Goal: Task Accomplishment & Management: Manage account settings

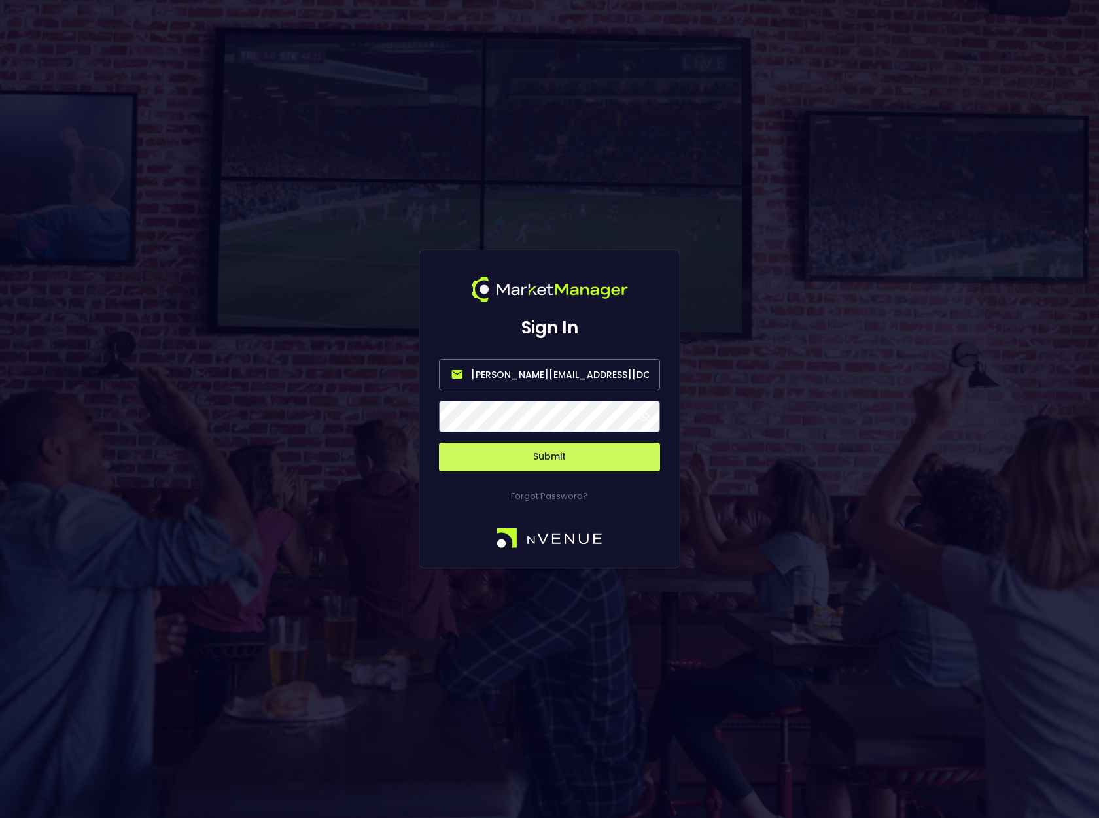
click at [574, 376] on input "bruce.sears@nvenue.com" at bounding box center [549, 374] width 221 height 31
click at [516, 375] on input "bruce.sears@nvenue.com" at bounding box center [549, 374] width 221 height 31
click at [516, 375] on input "[PERSON_NAME][EMAIL_ADDRESS][DOMAIN_NAME]" at bounding box center [549, 374] width 221 height 31
type input "[PERSON_NAME][EMAIL_ADDRESS][DOMAIN_NAME]"
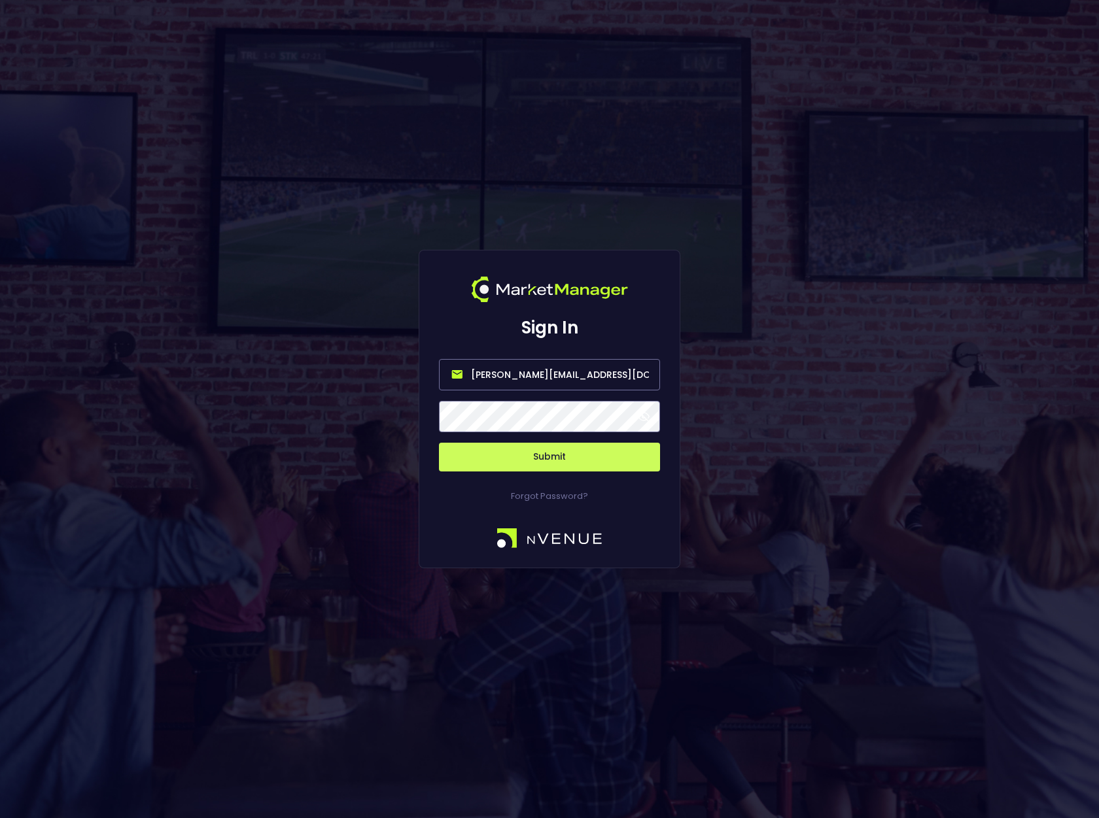
click at [439, 443] on button "Submit" at bounding box center [549, 457] width 221 height 29
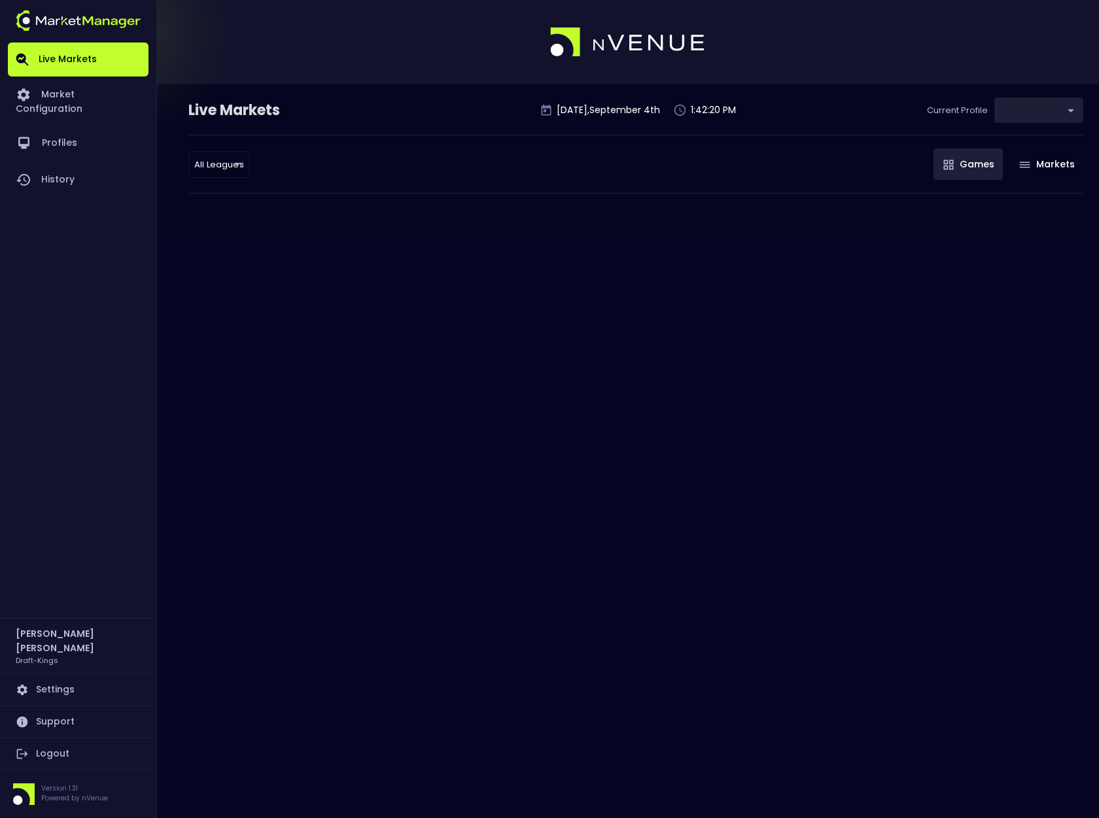
type input "9f4e1e3a-783d-4a9a-9f64-9edc5eb24e20"
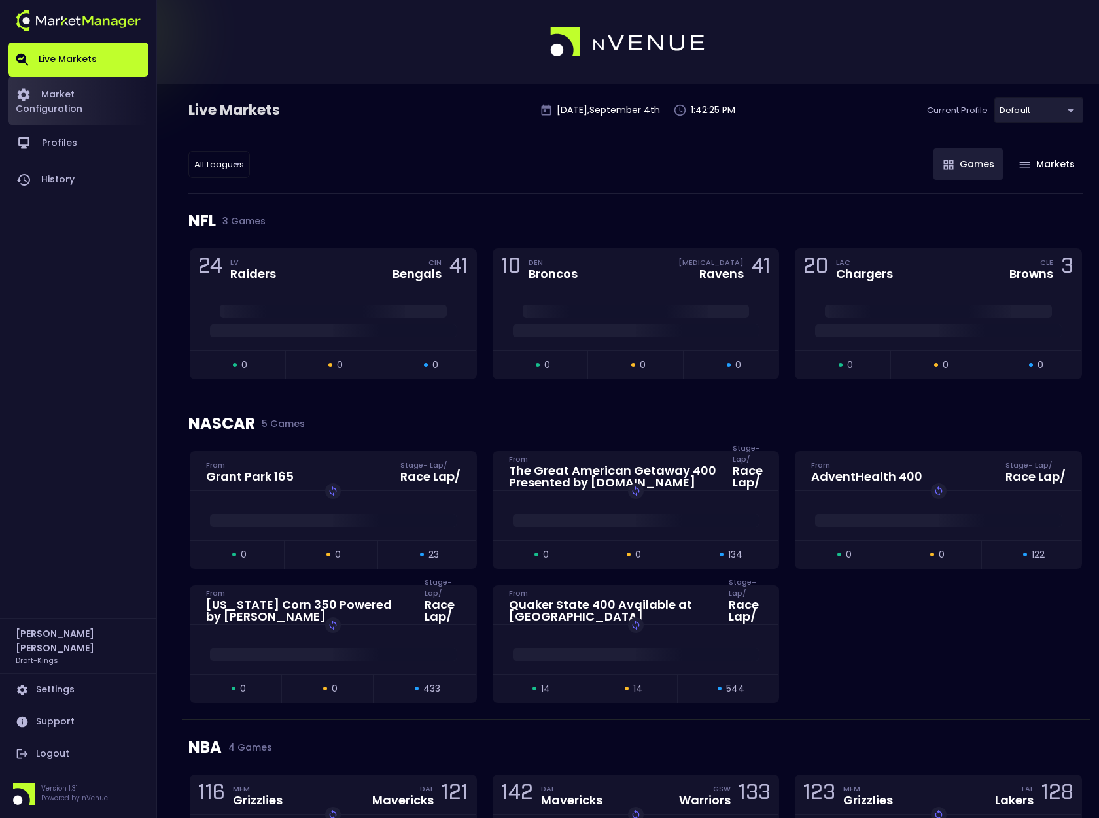
click at [82, 96] on link "Market Configuration" at bounding box center [78, 101] width 141 height 48
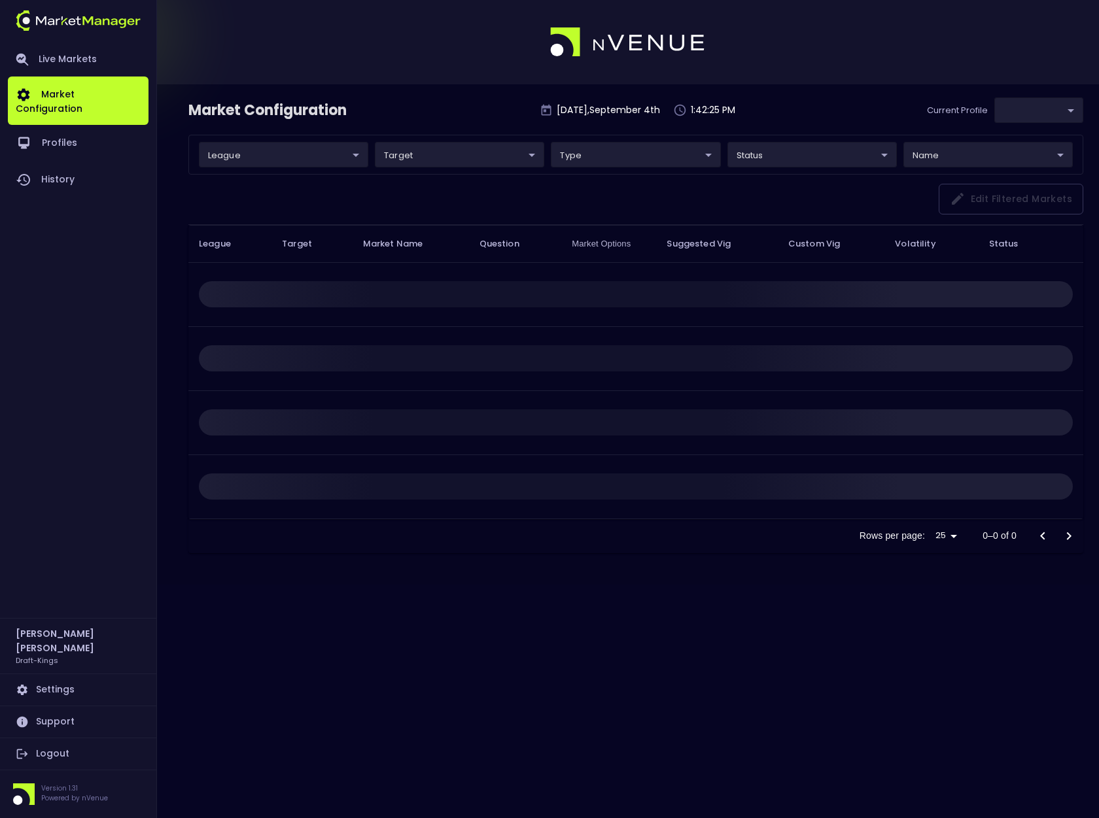
type input "9f4e1e3a-783d-4a9a-9f64-9edc5eb24e20"
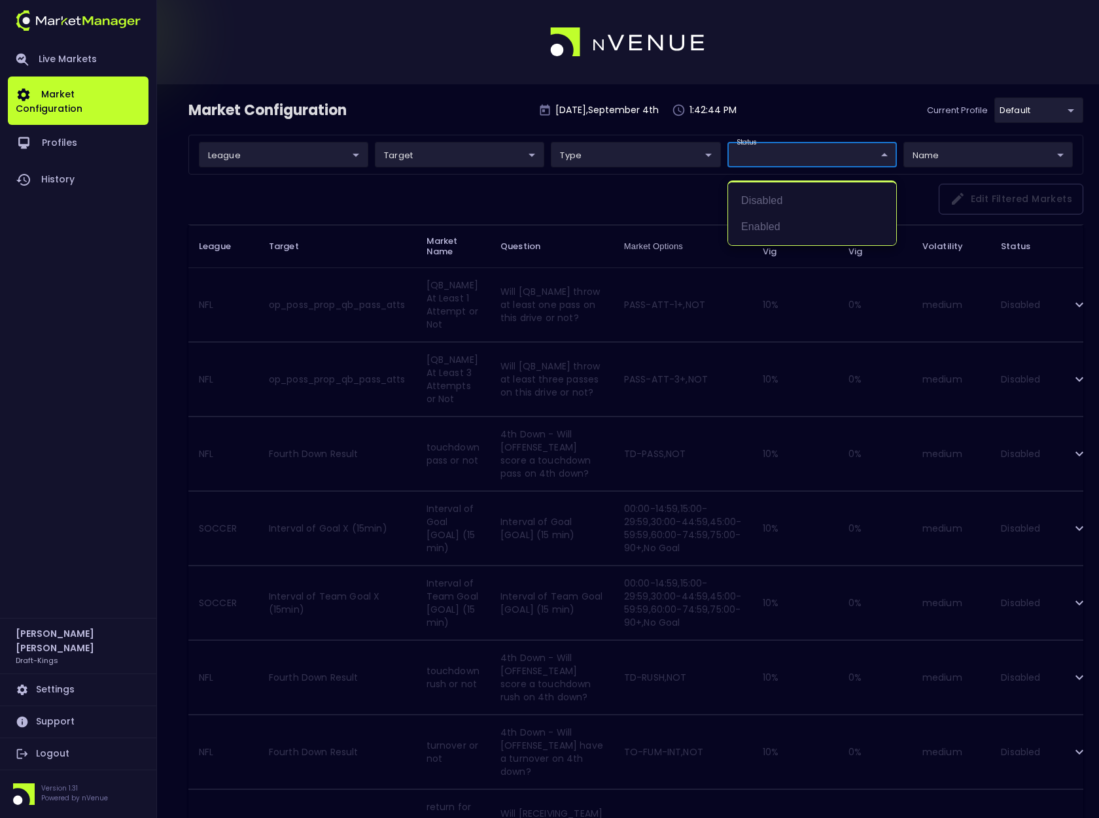
click at [776, 224] on li "Enabled" at bounding box center [812, 227] width 168 height 26
type input "Enabled"
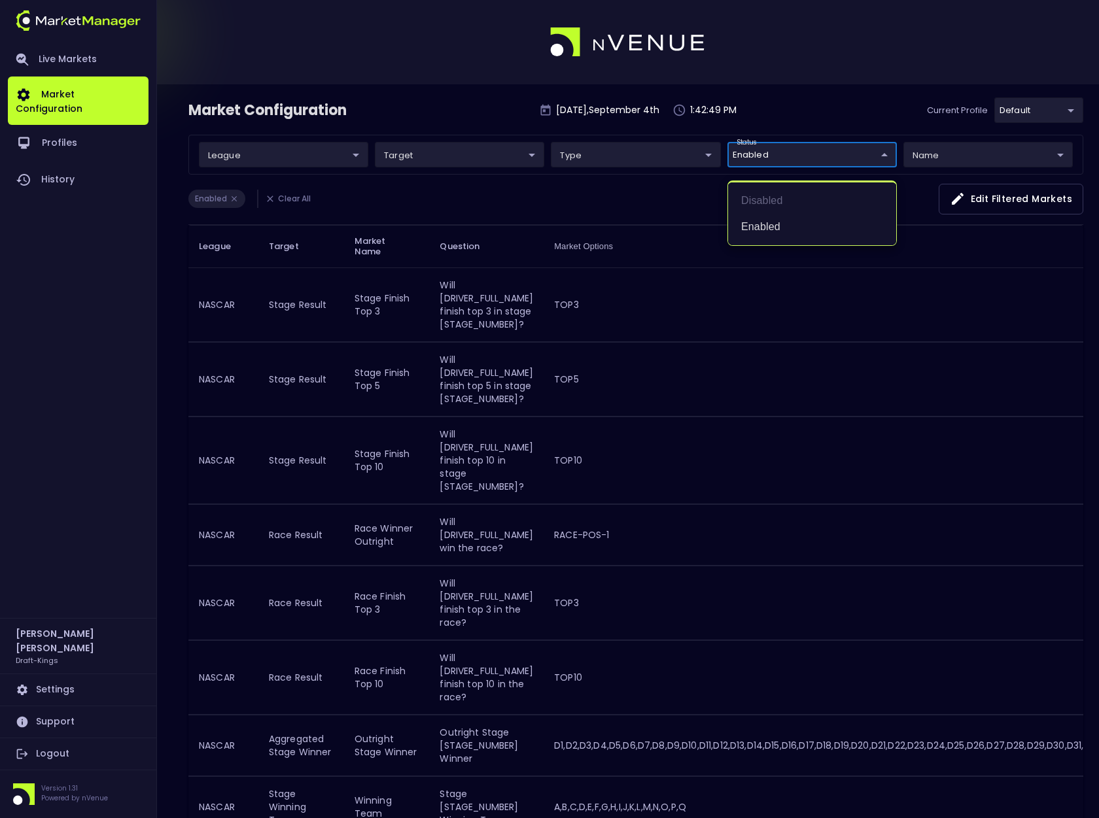
click at [772, 120] on div at bounding box center [549, 409] width 1099 height 818
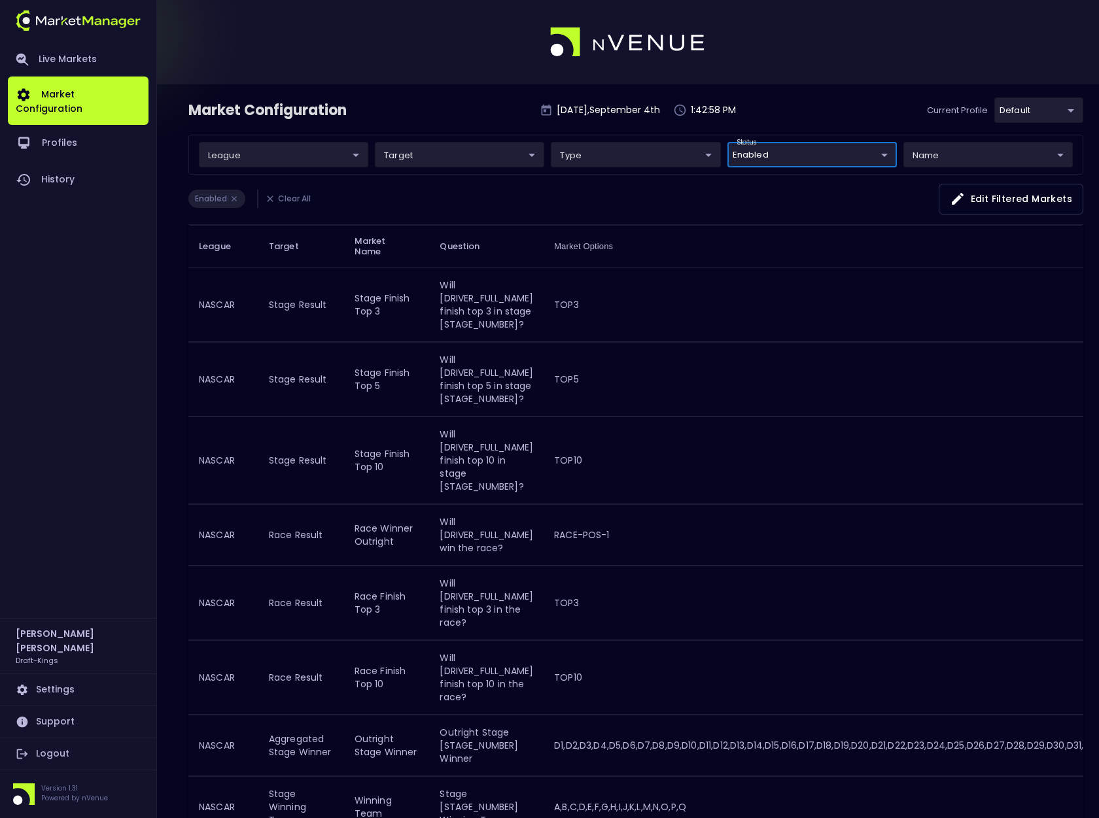
click at [395, 114] on div "Market Configuration Thursday , September 4 th 1:42:58 PM Current Profile defau…" at bounding box center [635, 115] width 895 height 37
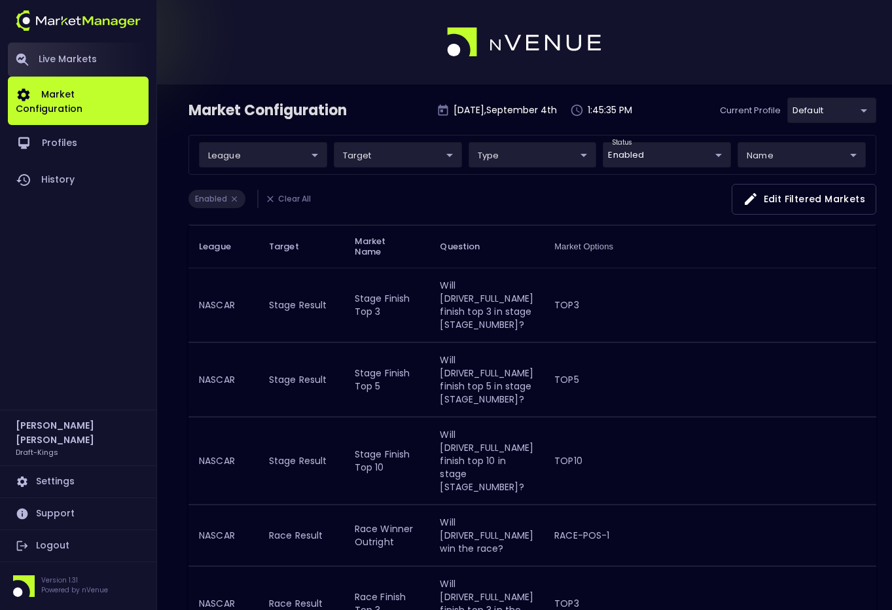
click at [79, 55] on link "Live Markets" at bounding box center [78, 60] width 141 height 34
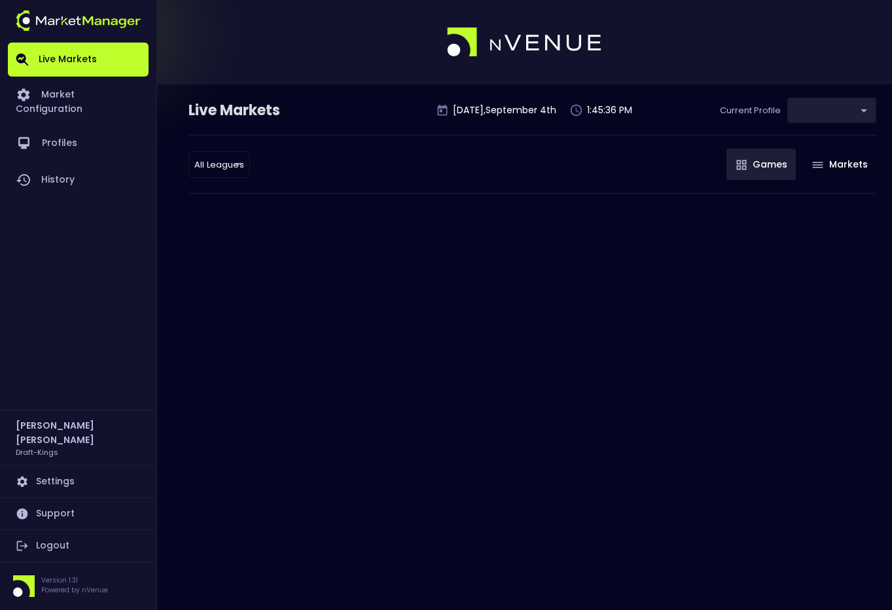
type input "9f4e1e3a-783d-4a9a-9f64-9edc5eb24e20"
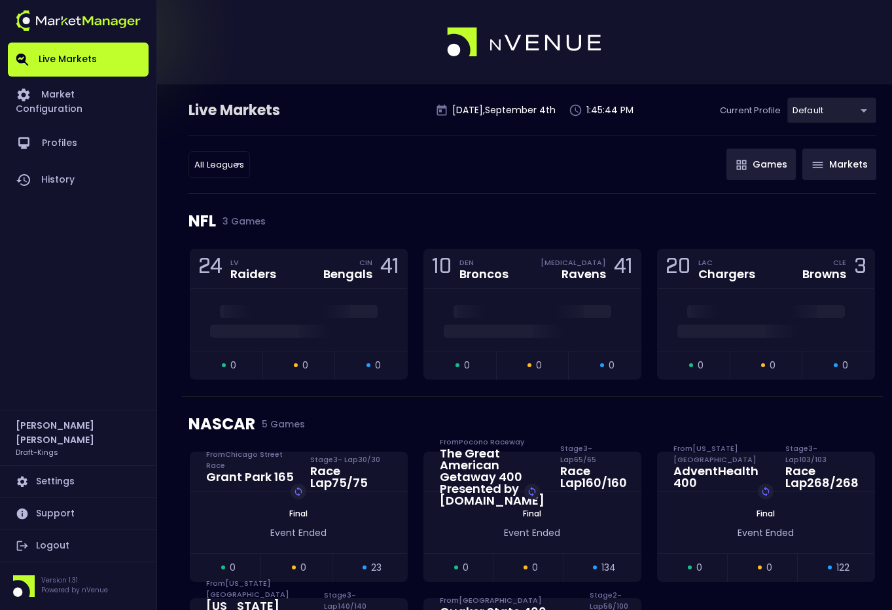
click at [845, 163] on button "Markets" at bounding box center [839, 163] width 74 height 31
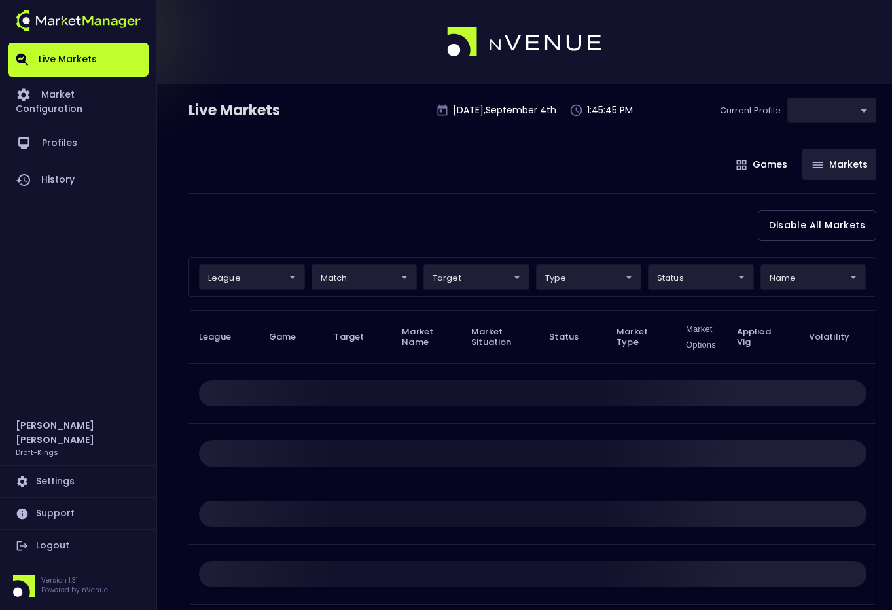
type input "9f4e1e3a-783d-4a9a-9f64-9edc5eb24e20"
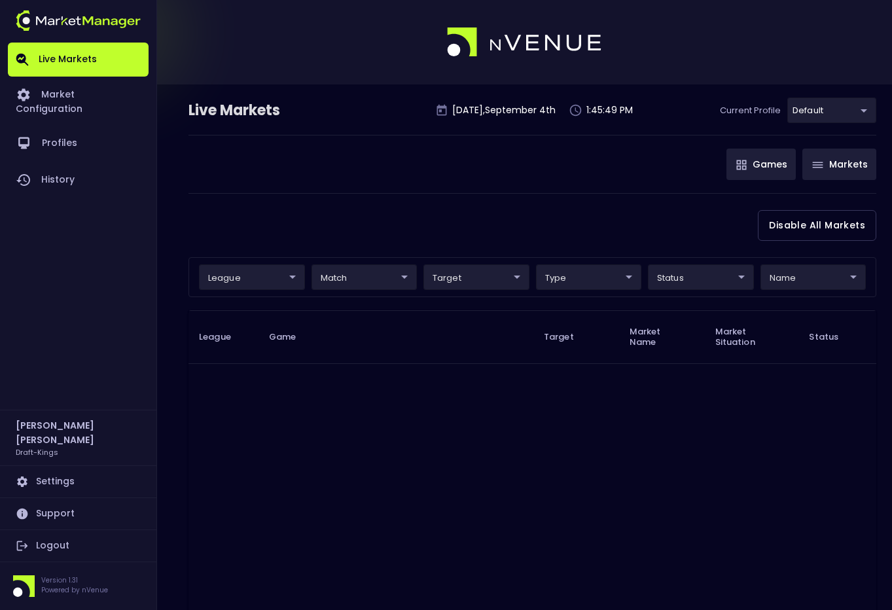
click at [761, 164] on button "Games" at bounding box center [760, 163] width 69 height 31
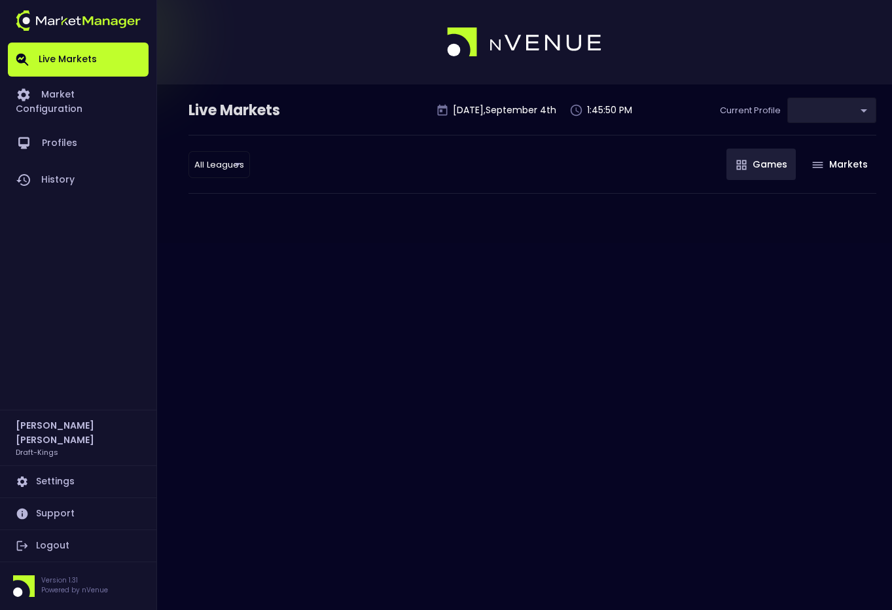
type input "9f4e1e3a-783d-4a9a-9f64-9edc5eb24e20"
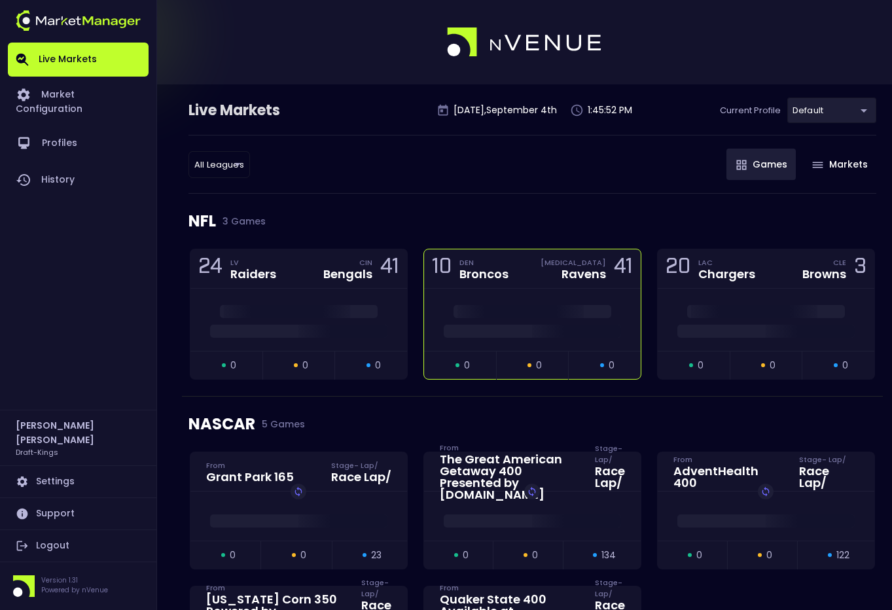
click at [591, 269] on div "Ravens" at bounding box center [583, 274] width 44 height 12
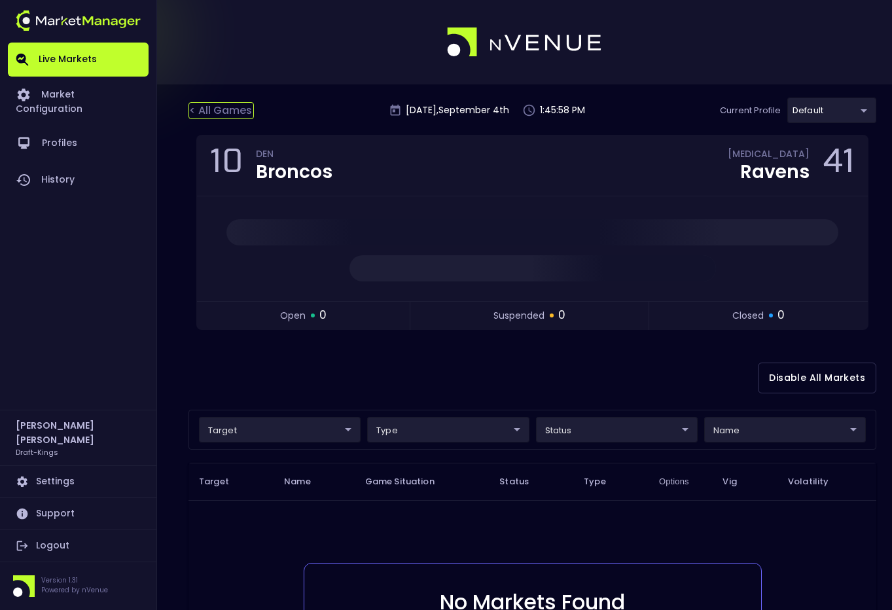
click at [228, 110] on div "< All Games" at bounding box center [220, 110] width 65 height 17
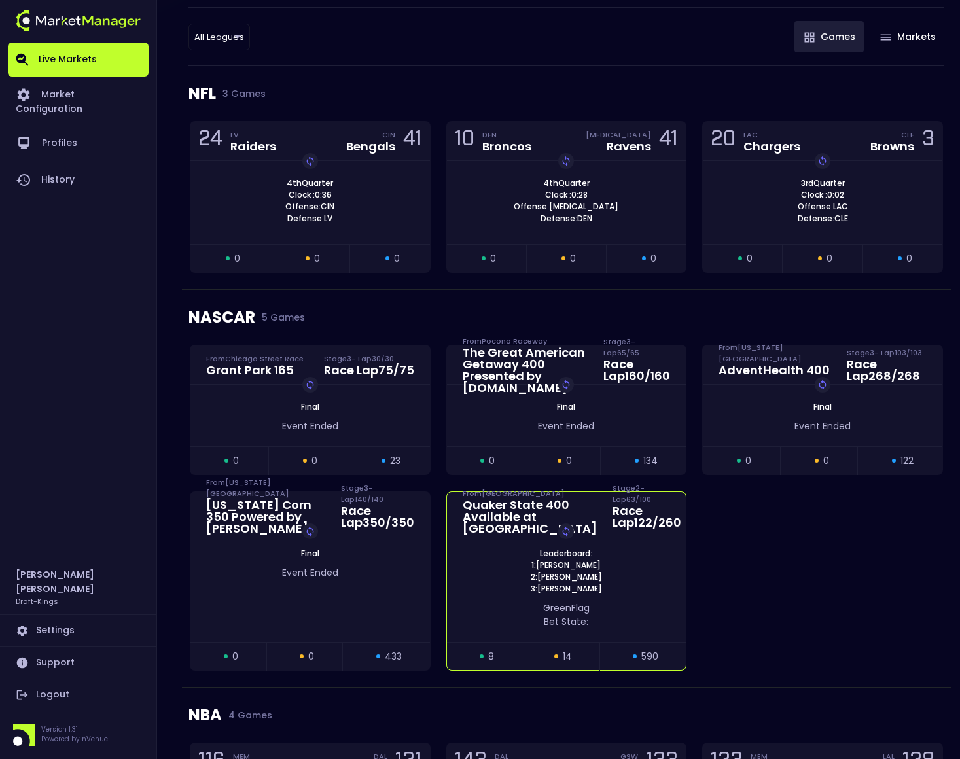
scroll to position [133, 0]
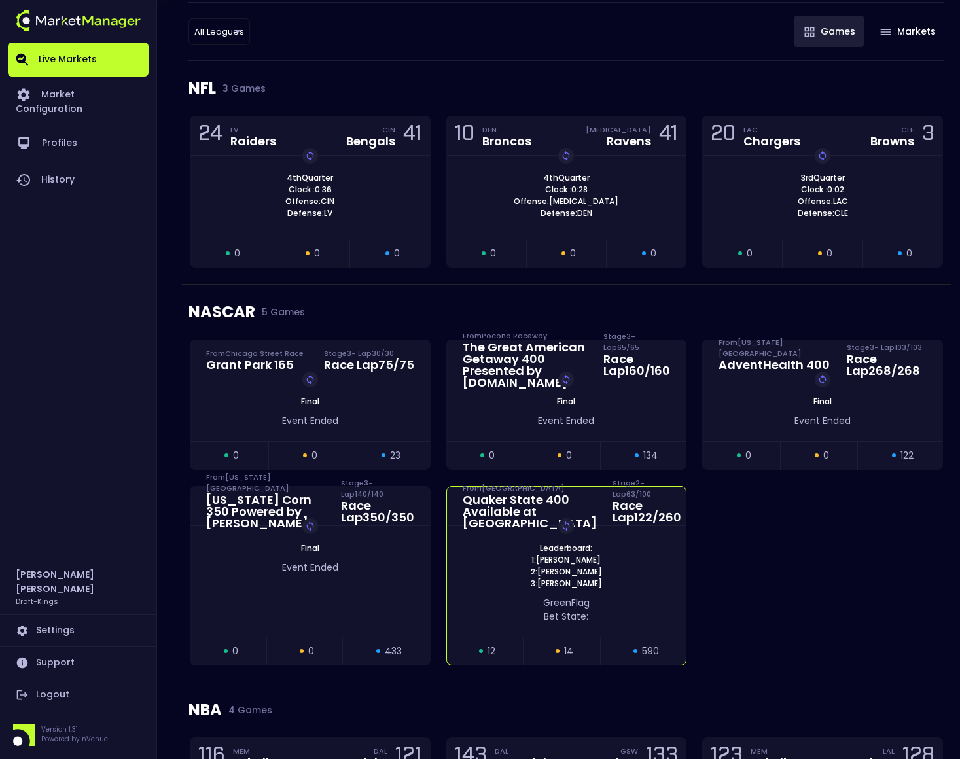
click at [526, 565] on div "Leaderboard: 1: Austin Cindric 2: Ryan Blaney 3: Alex Bowman Replay Game" at bounding box center [566, 565] width 239 height 47
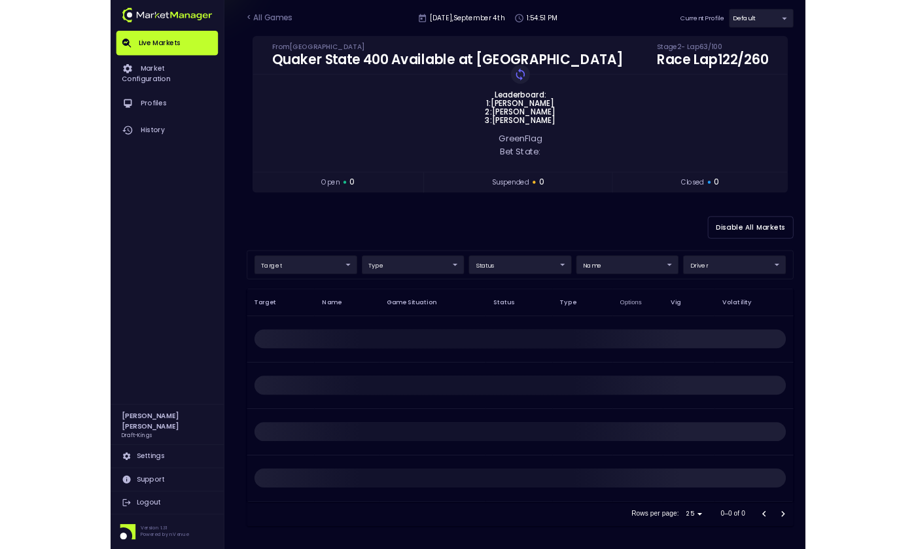
scroll to position [0, 0]
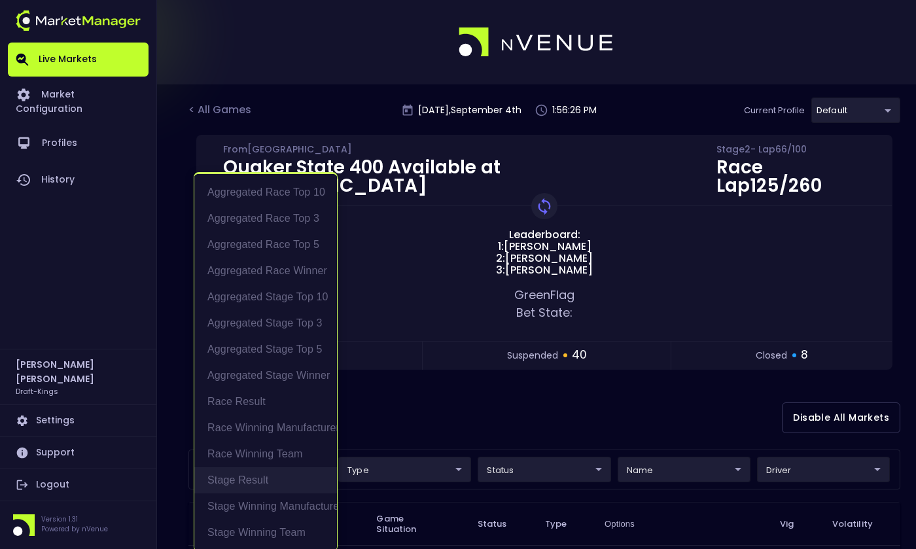
click at [267, 480] on li "Stage Result" at bounding box center [265, 480] width 143 height 26
type input "Stage Result"
drag, startPoint x: 455, startPoint y: 404, endPoint x: 528, endPoint y: 448, distance: 85.1
click at [458, 405] on div at bounding box center [458, 274] width 916 height 549
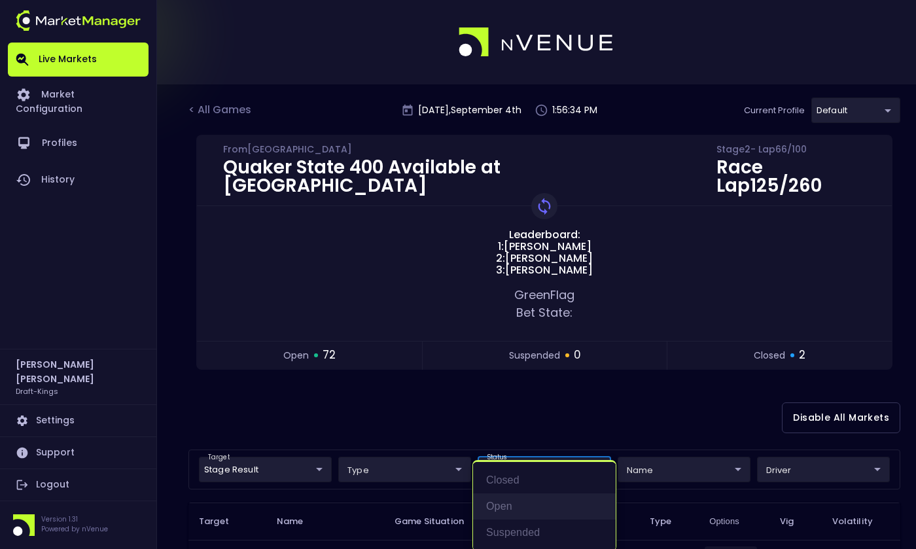
click at [508, 503] on li "open" at bounding box center [544, 506] width 143 height 26
type input "open"
click at [676, 450] on div at bounding box center [458, 274] width 916 height 549
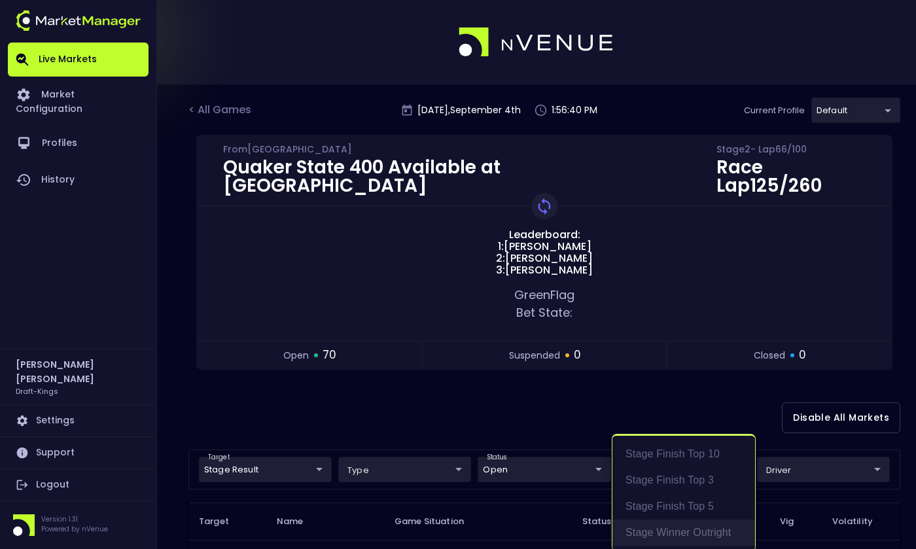
click at [701, 532] on li "Stage Winner Outright" at bounding box center [683, 532] width 143 height 26
type input "Stage Winner Outright"
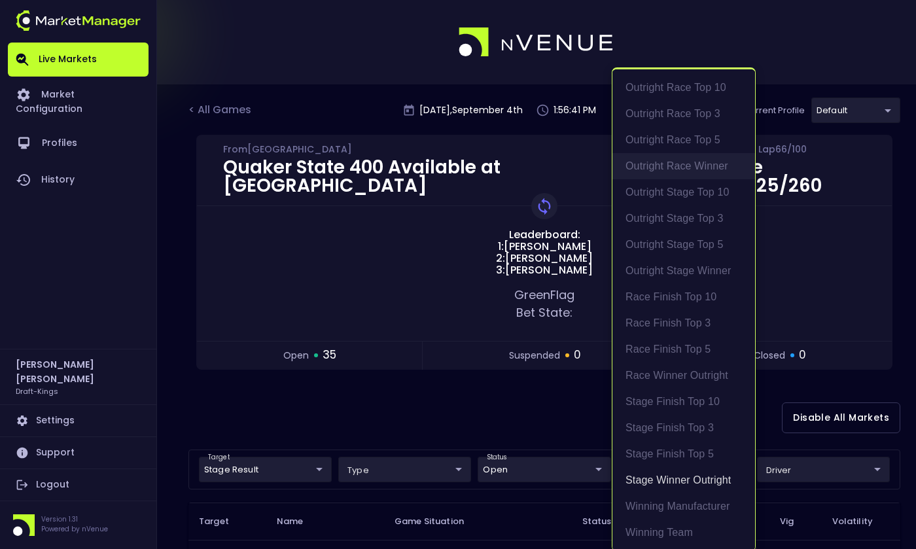
scroll to position [3, 0]
click at [561, 394] on div at bounding box center [458, 274] width 916 height 549
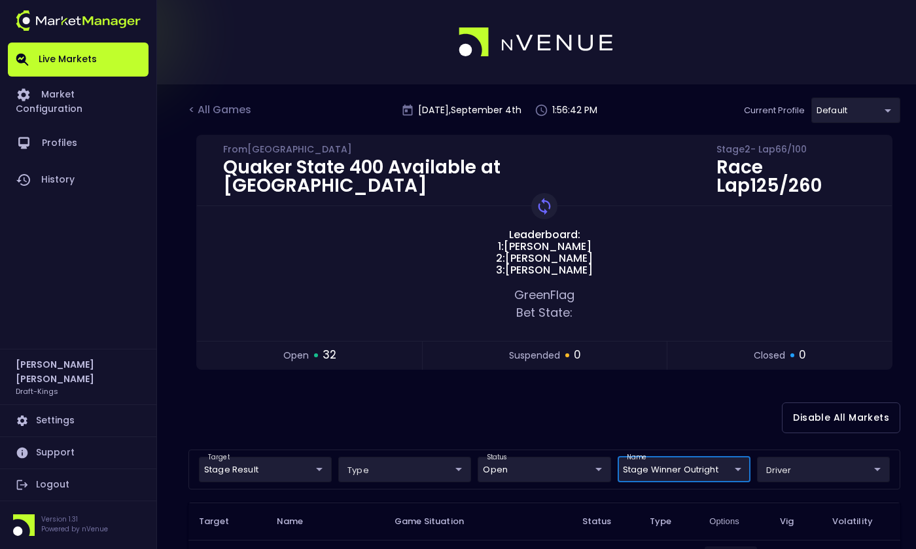
scroll to position [0, 0]
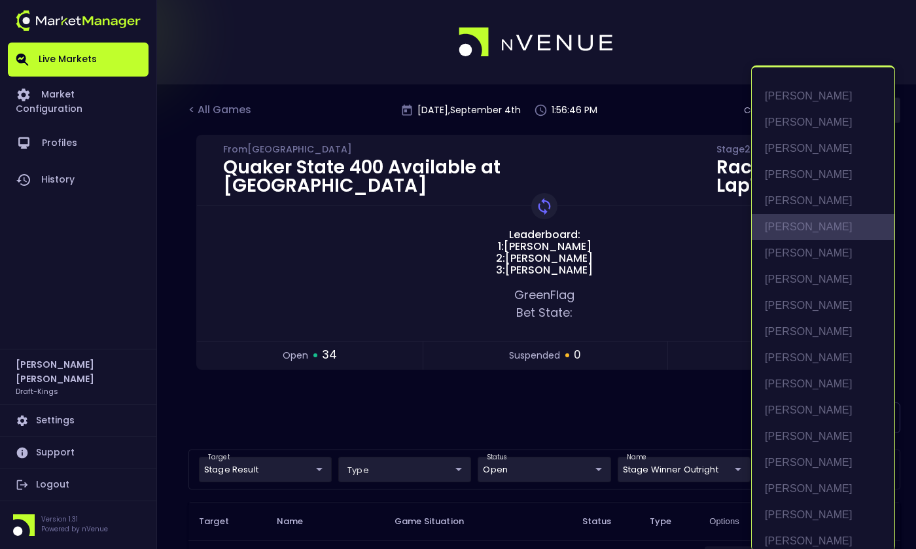
click at [807, 222] on li "[PERSON_NAME]" at bounding box center [823, 227] width 143 height 26
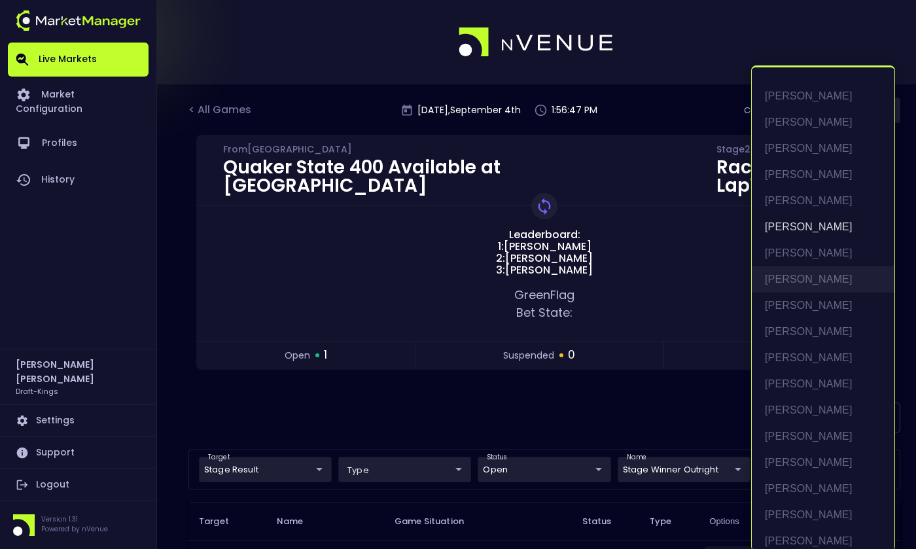
click at [817, 278] on li "Chase Briscoe" at bounding box center [823, 279] width 143 height 26
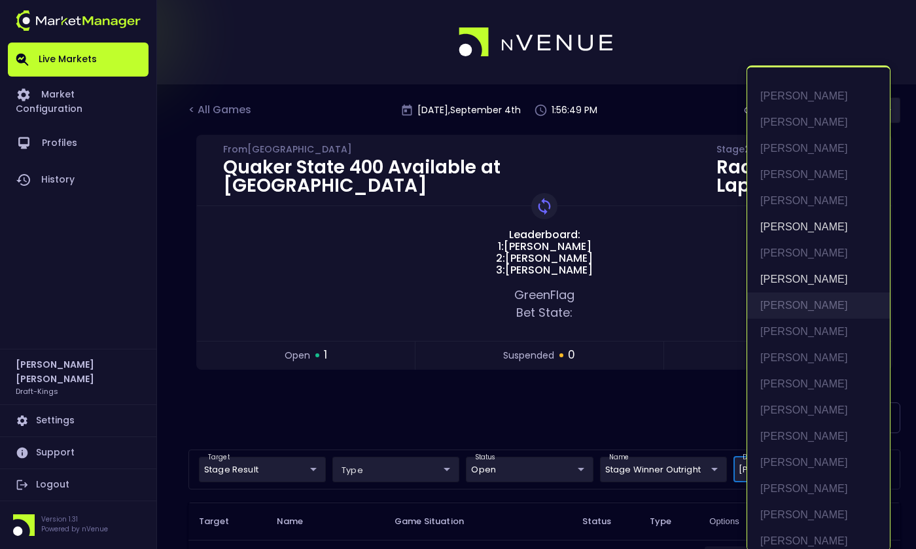
click at [807, 306] on li "Chase Elliott" at bounding box center [818, 305] width 143 height 26
type input "Bubba Wallace,Chase Briscoe,Chase Elliott"
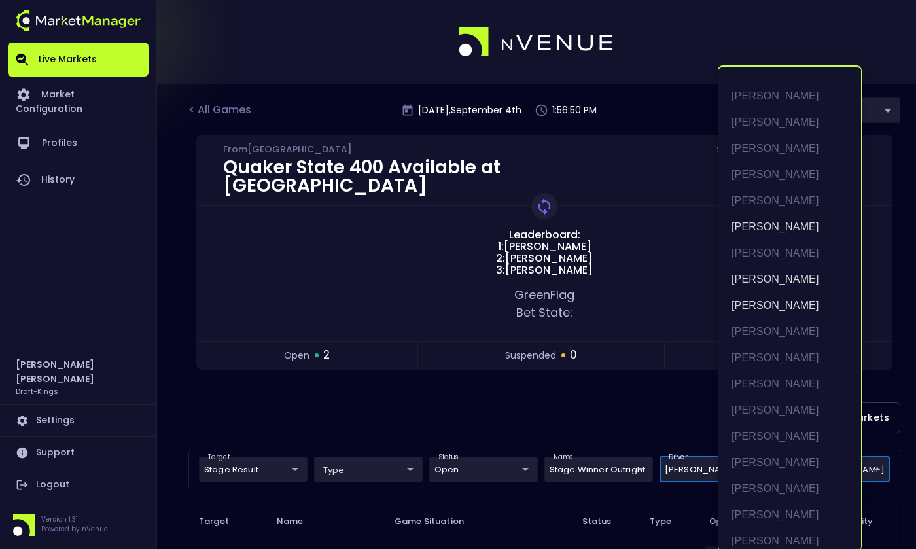
click at [617, 381] on div at bounding box center [458, 274] width 916 height 549
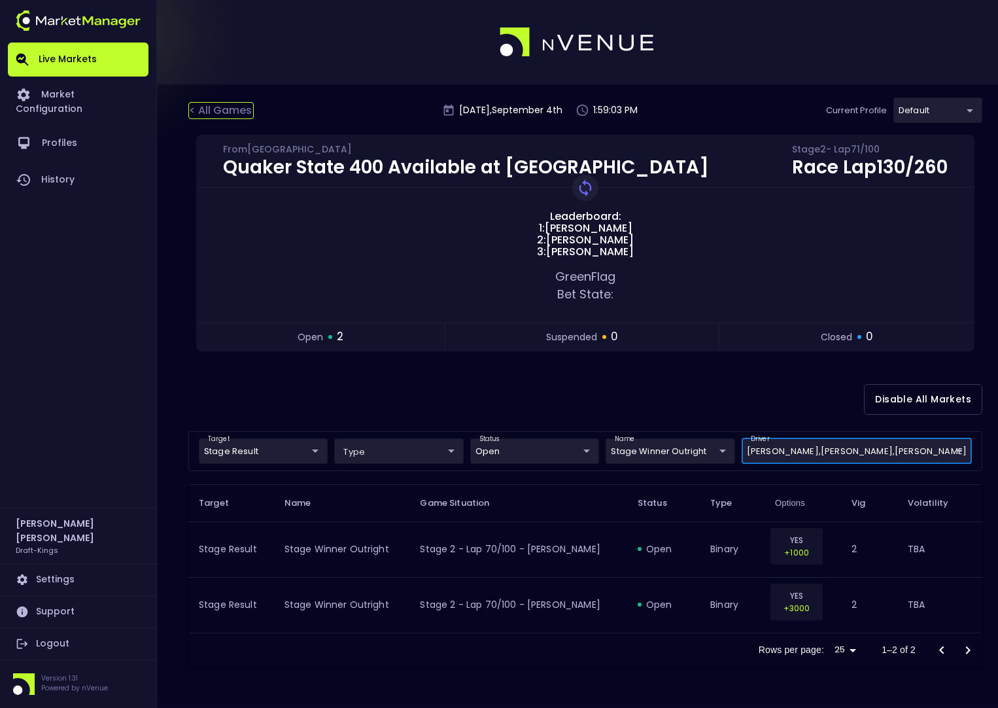
click at [238, 112] on div "< All Games" at bounding box center [220, 110] width 65 height 17
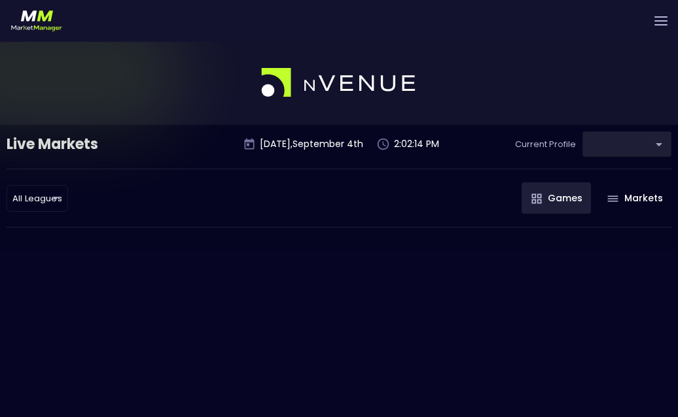
type input "9f4e1e3a-783d-4a9a-9f64-9edc5eb24e20"
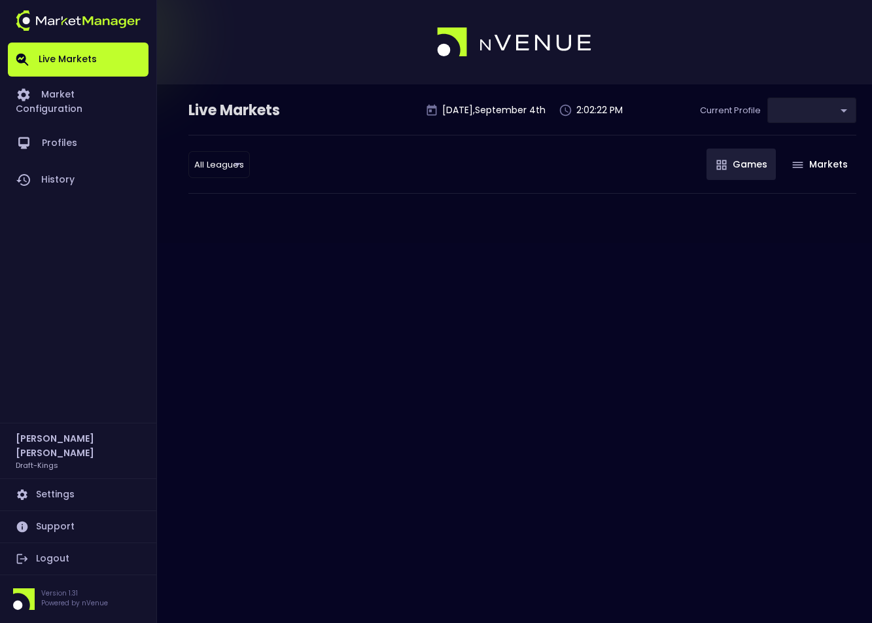
type input "9f4e1e3a-783d-4a9a-9f64-9edc5eb24e20"
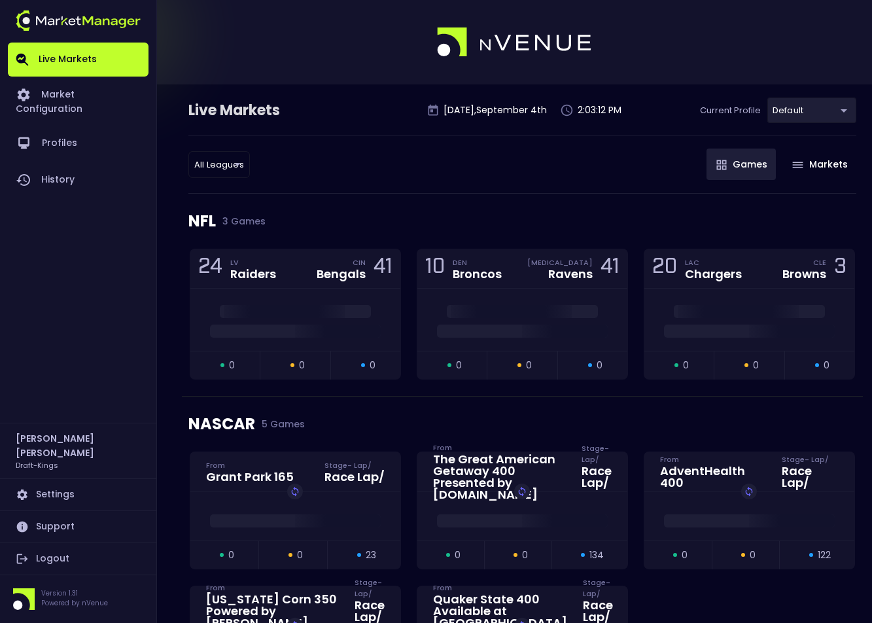
click at [60, 553] on link "Logout" at bounding box center [78, 558] width 141 height 31
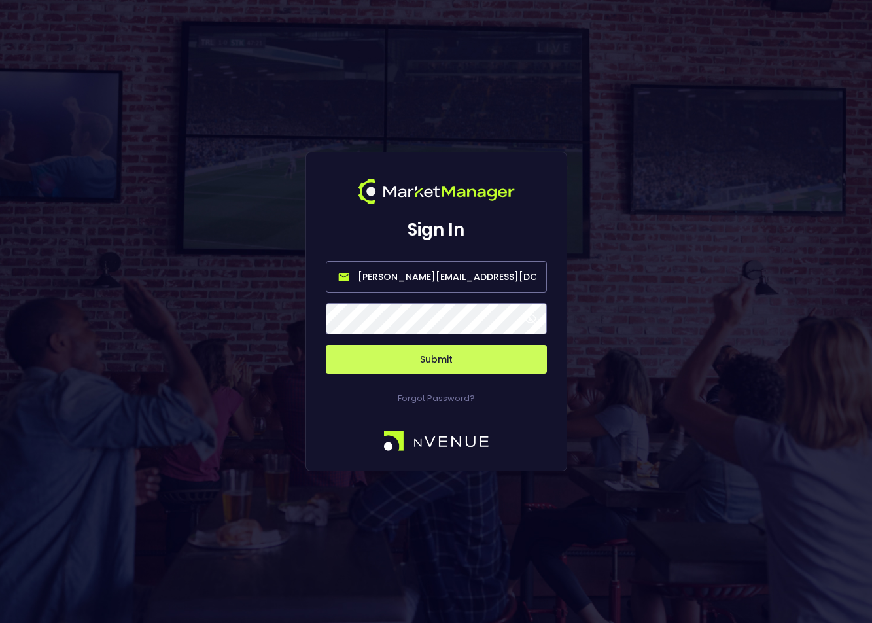
click at [447, 279] on input "[PERSON_NAME][EMAIL_ADDRESS][DOMAIN_NAME]" at bounding box center [436, 276] width 221 height 31
click at [451, 278] on input "[PERSON_NAME][EMAIL_ADDRESS][DOMAIN_NAME]" at bounding box center [436, 276] width 221 height 31
type input "[PERSON_NAME][EMAIL_ADDRESS][DOMAIN_NAME]"
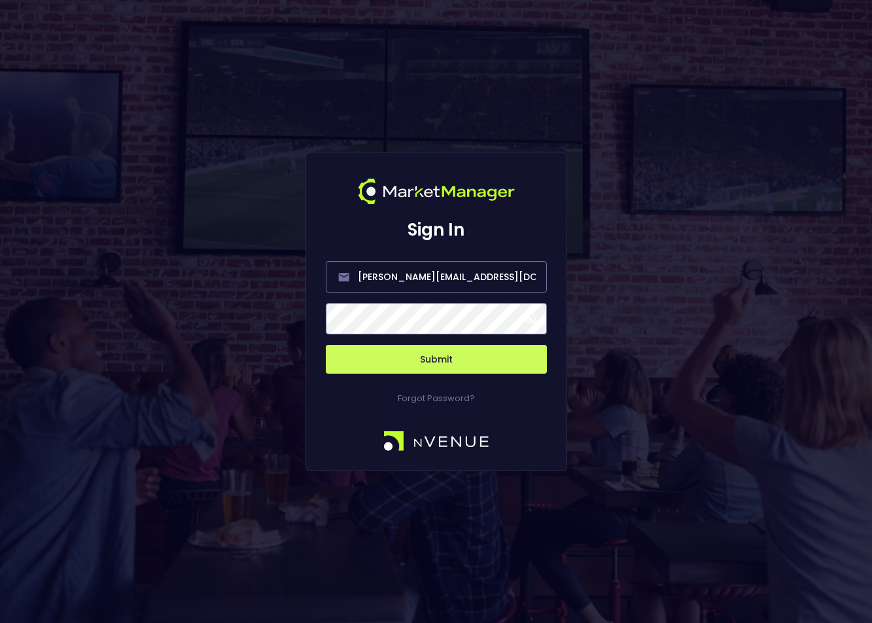
click at [421, 365] on button "Submit" at bounding box center [436, 359] width 221 height 29
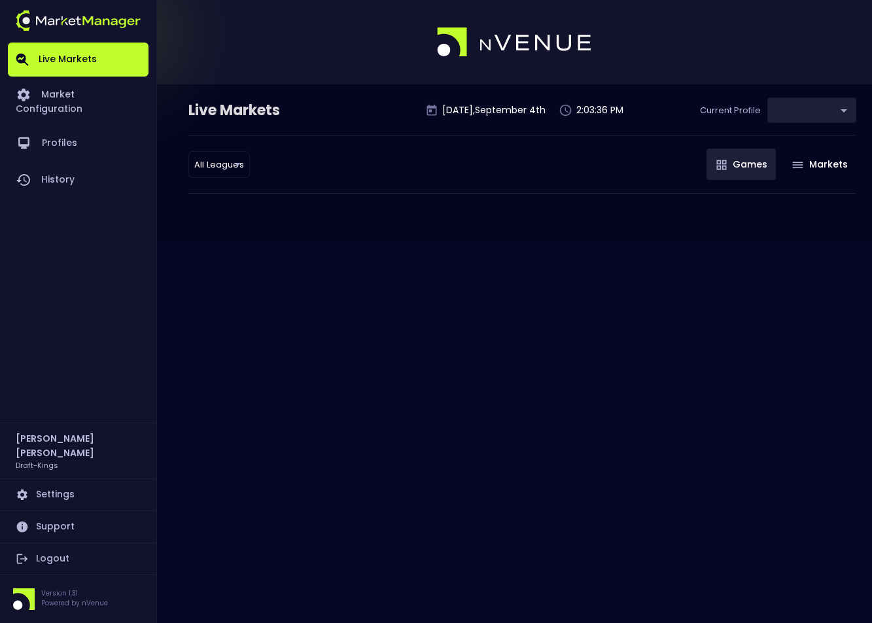
type input "9f4e1e3a-783d-4a9a-9f64-9edc5eb24e20"
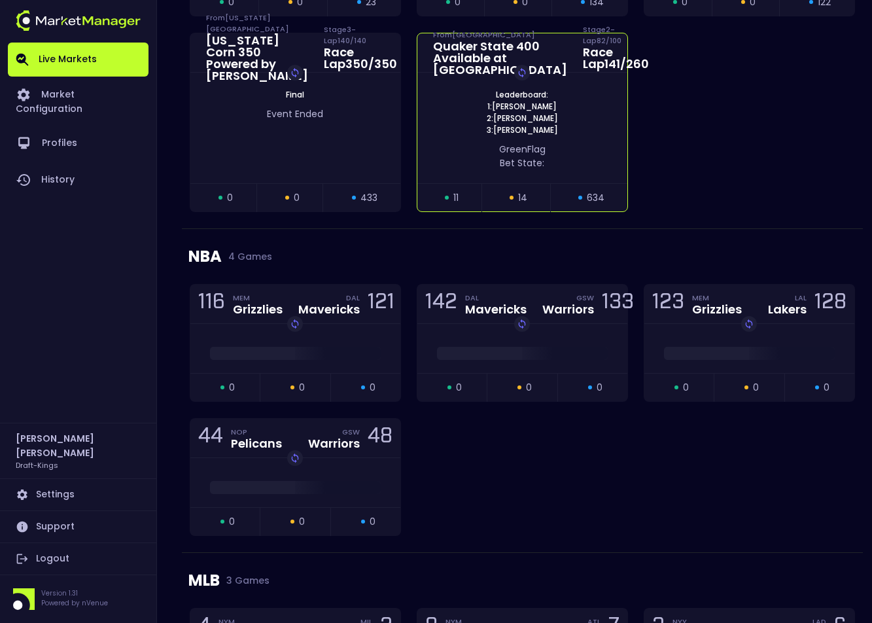
scroll to position [950, 0]
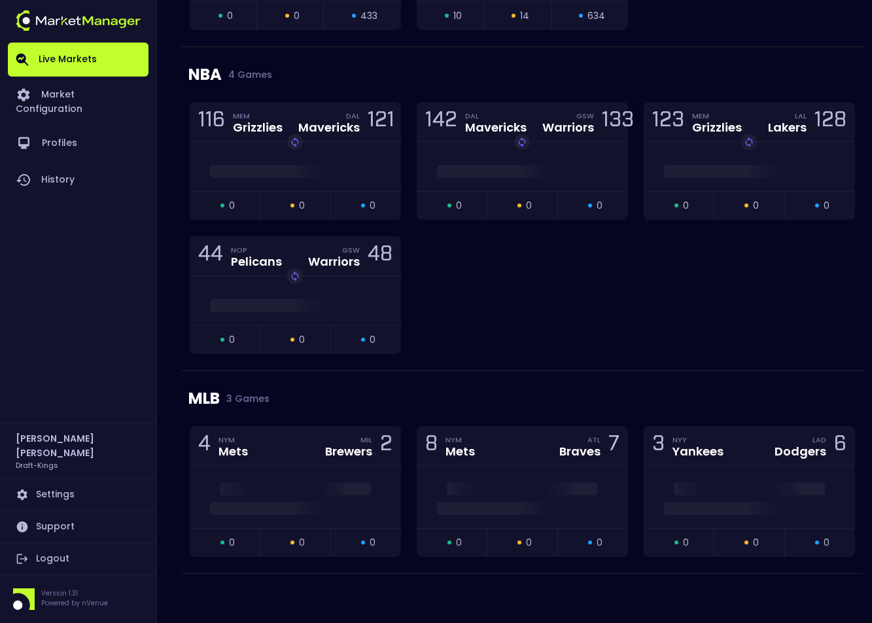
click at [61, 557] on link "Logout" at bounding box center [78, 558] width 141 height 31
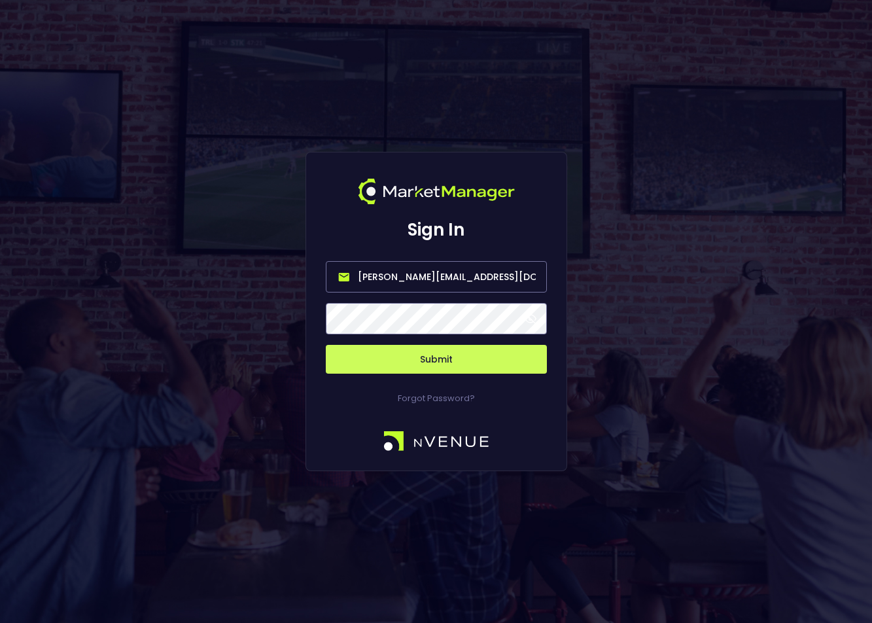
click at [479, 277] on input "[PERSON_NAME][EMAIL_ADDRESS][DOMAIN_NAME]" at bounding box center [436, 276] width 221 height 31
type input "[PERSON_NAME][EMAIL_ADDRESS][DOMAIN_NAME]"
click at [459, 358] on button "Submit" at bounding box center [436, 359] width 221 height 29
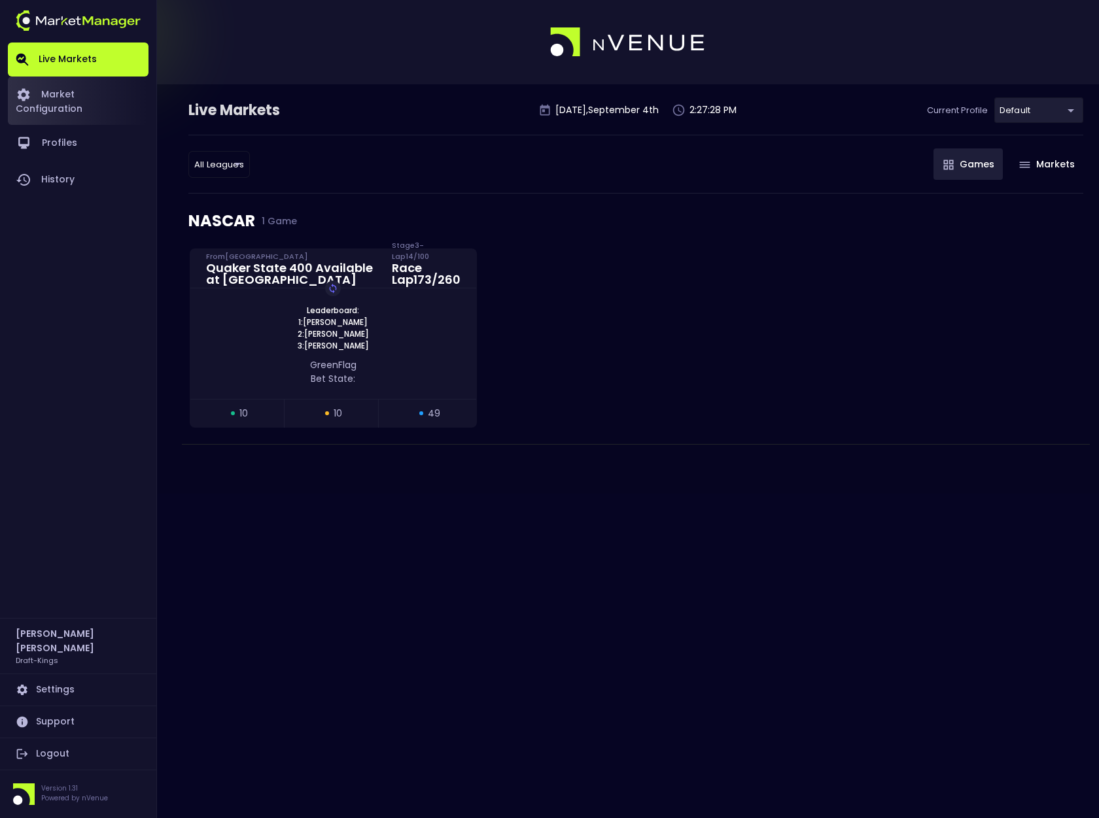
click at [48, 87] on link "Market Configuration" at bounding box center [78, 101] width 141 height 48
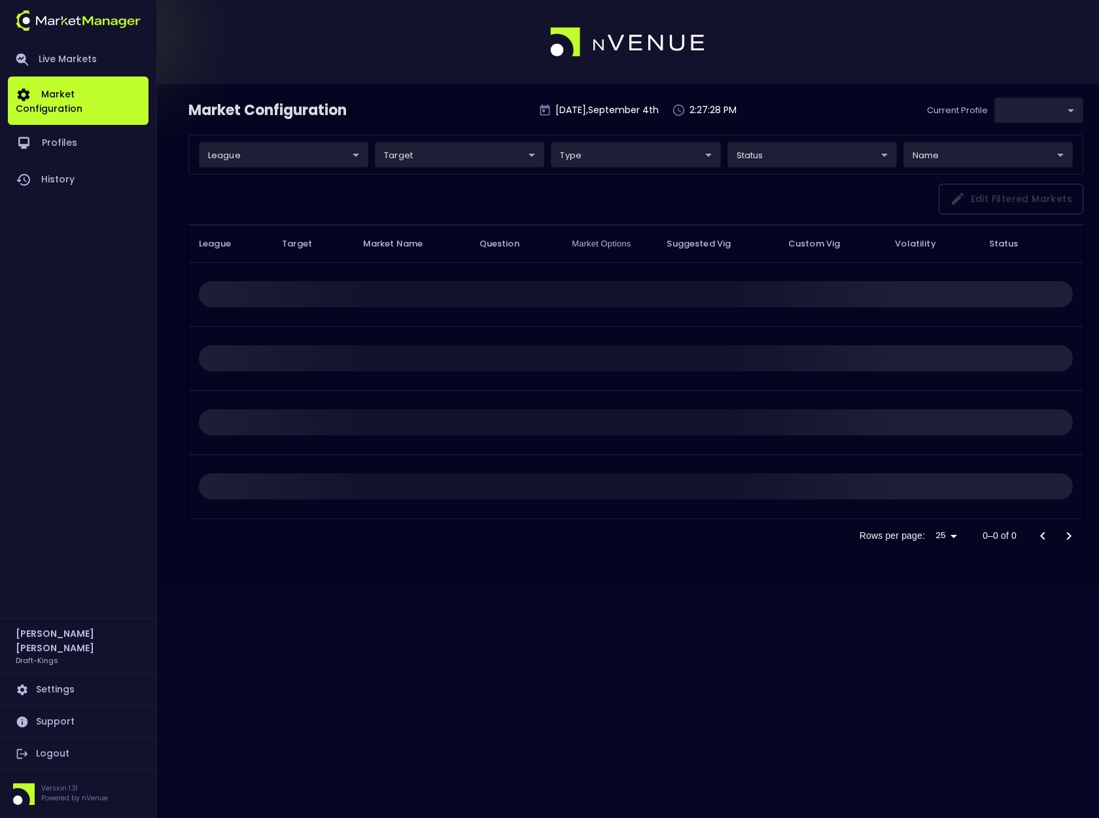
type input "9f4e1e3a-783d-4a9a-9f64-9edc5eb24e20"
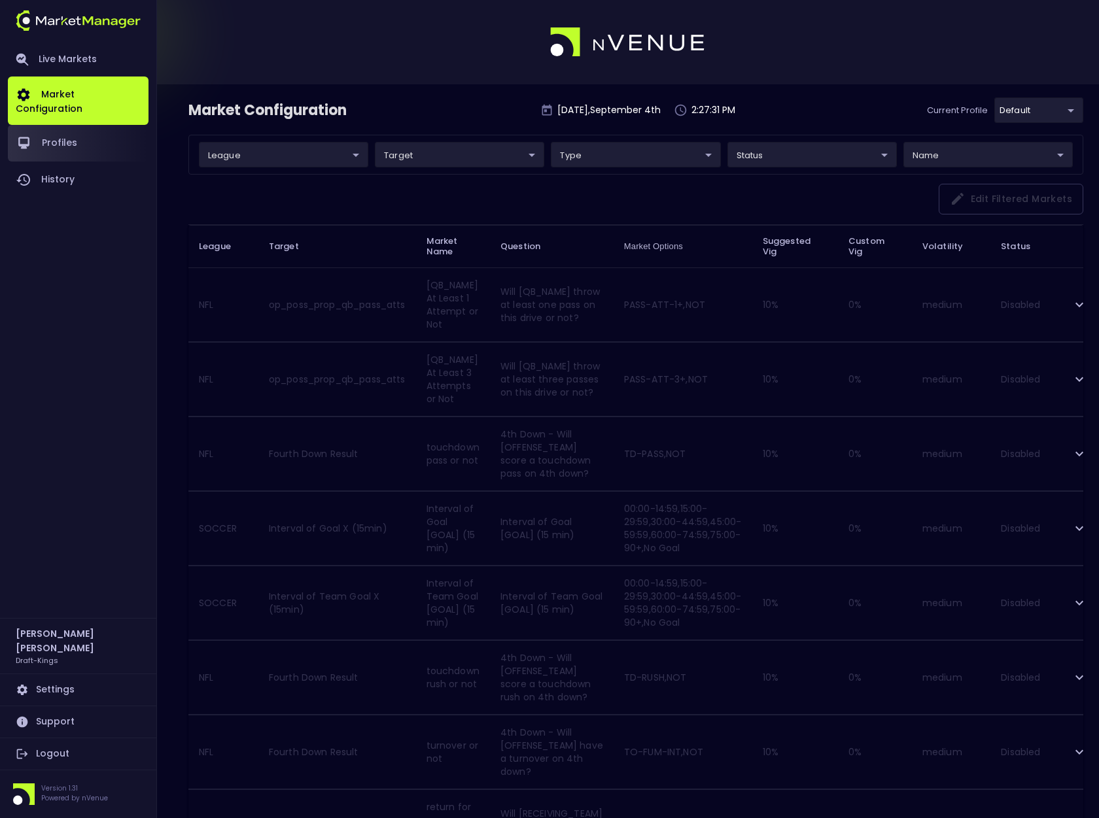
click at [74, 126] on link "Profiles" at bounding box center [78, 143] width 141 height 37
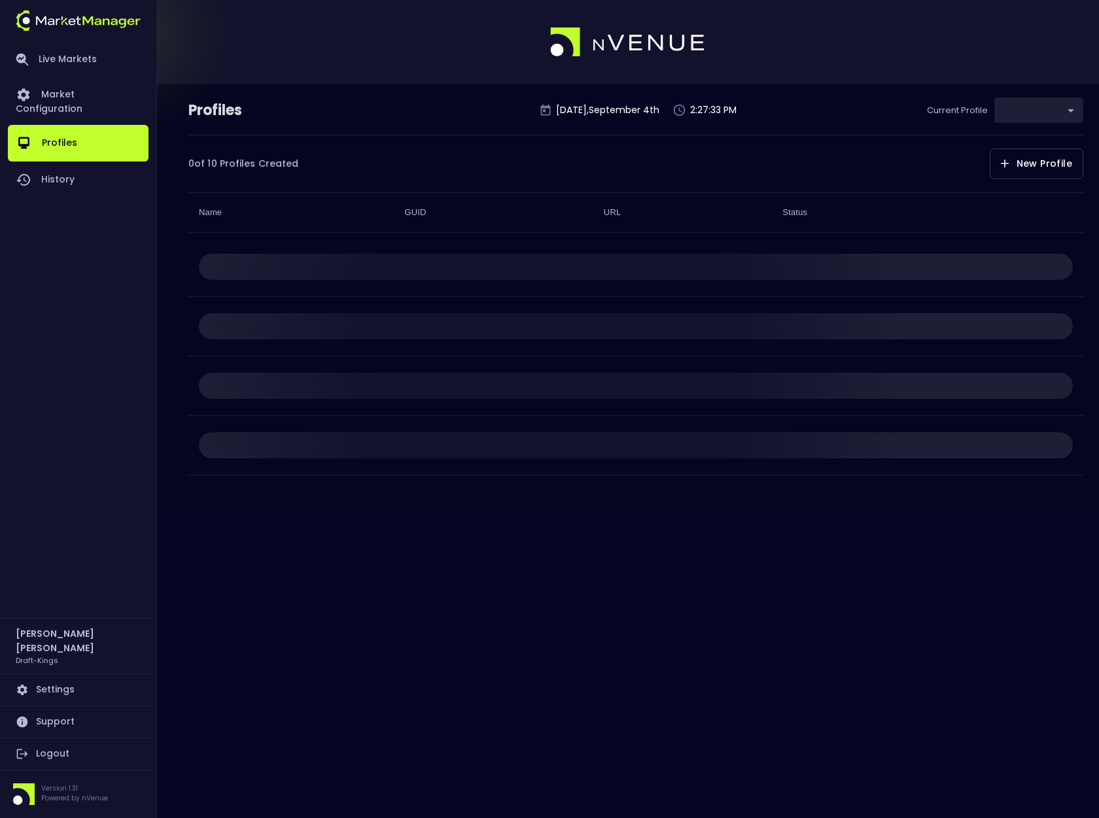
type input "9f4e1e3a-783d-4a9a-9f64-9edc5eb24e20"
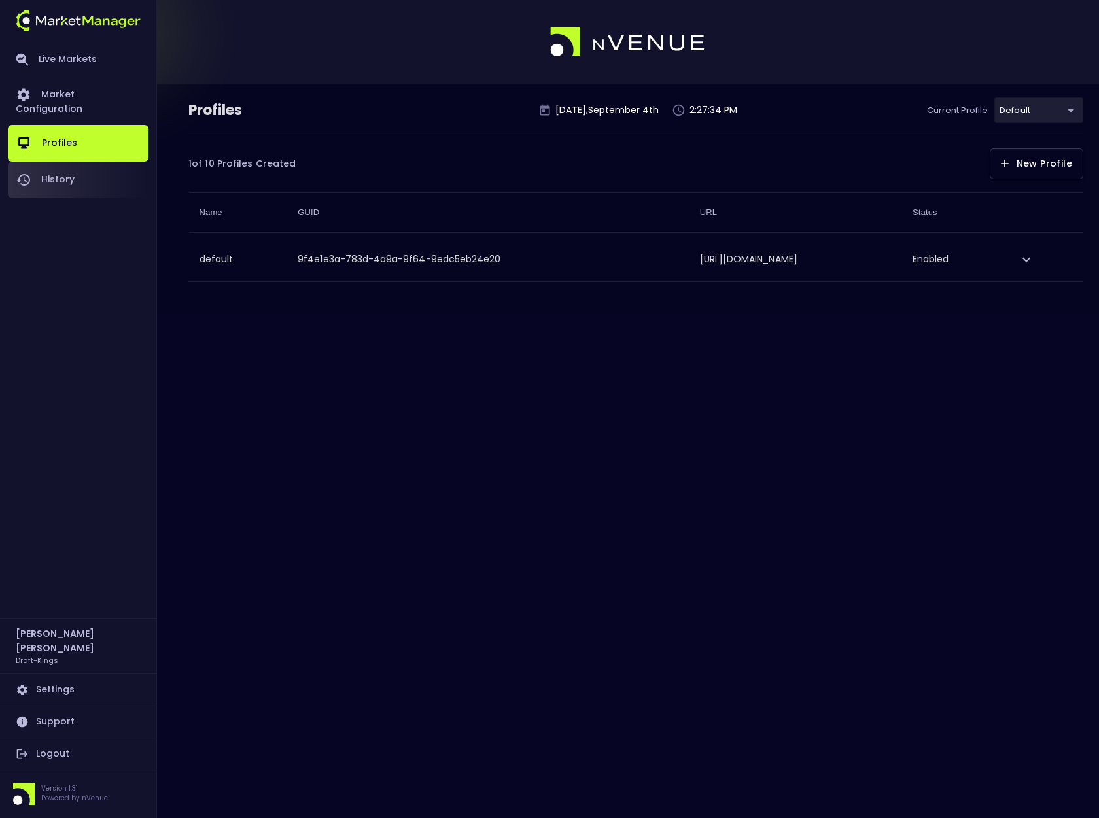
click at [63, 167] on link "History" at bounding box center [78, 180] width 141 height 37
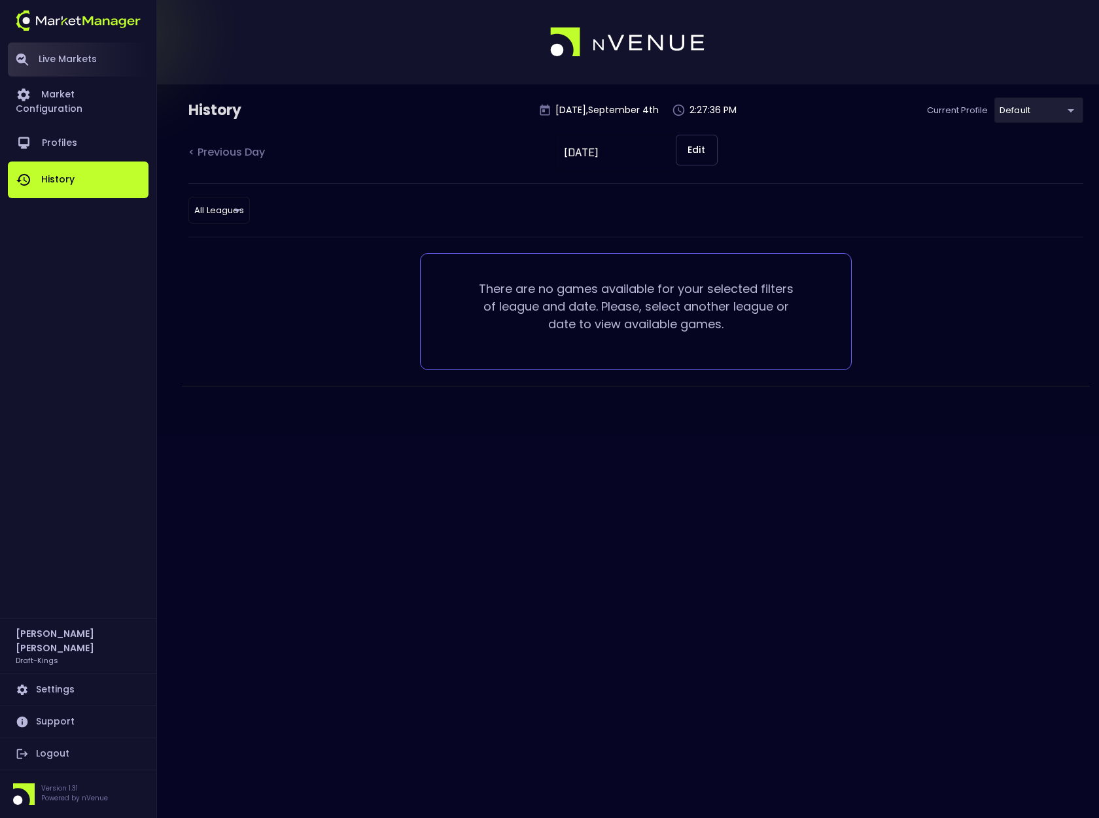
click at [65, 56] on link "Live Markets" at bounding box center [78, 60] width 141 height 34
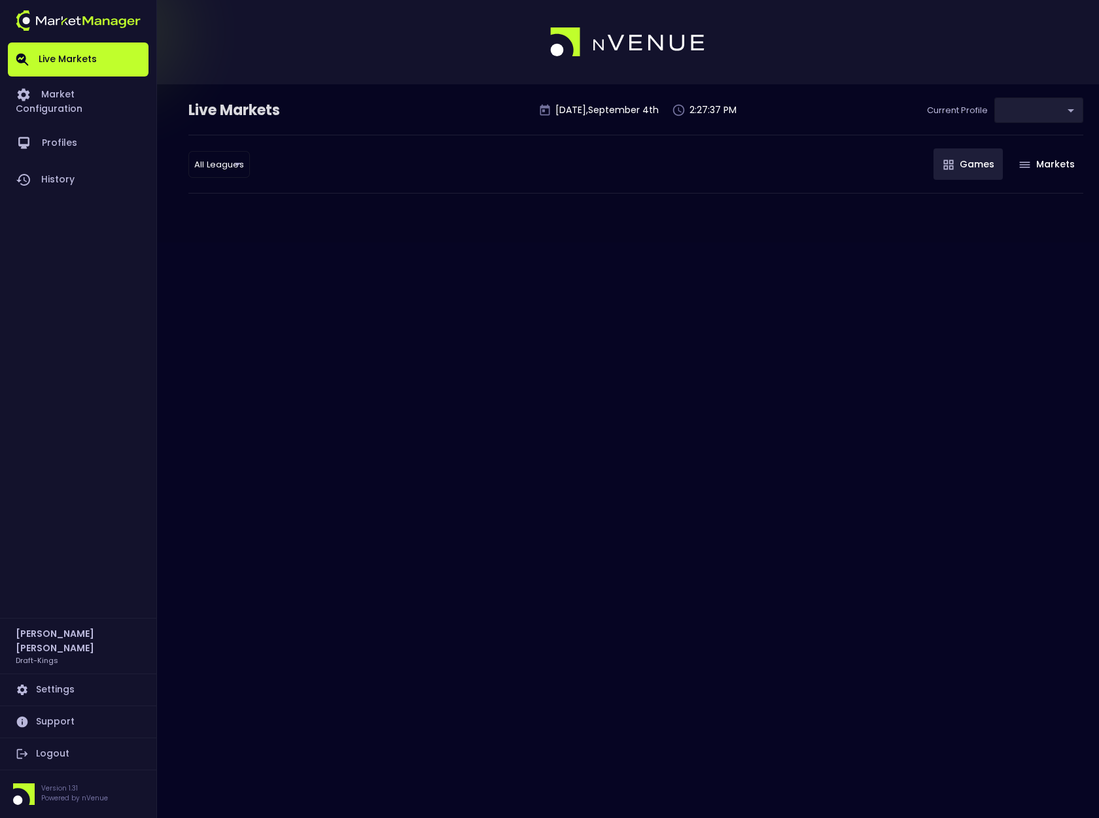
type input "9f4e1e3a-783d-4a9a-9f64-9edc5eb24e20"
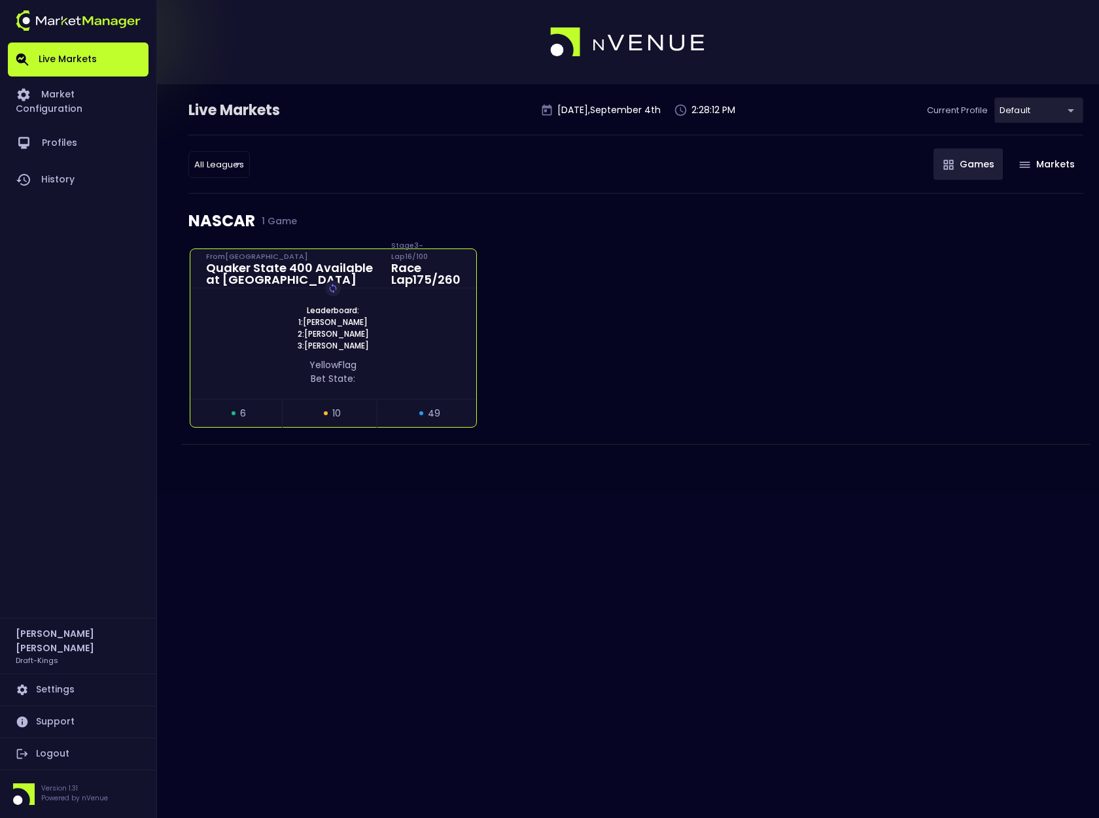
click at [429, 358] on div "yellow Flag Bet State:" at bounding box center [333, 371] width 247 height 27
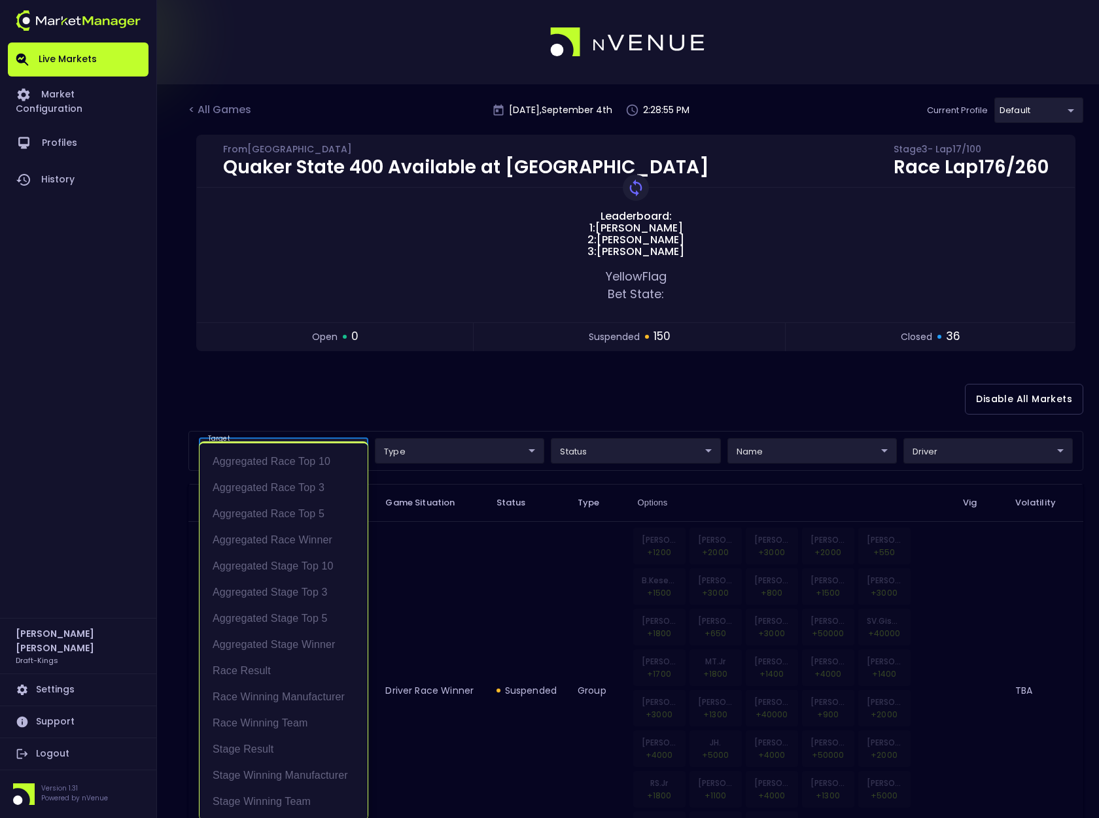
click at [406, 402] on div at bounding box center [549, 409] width 1099 height 818
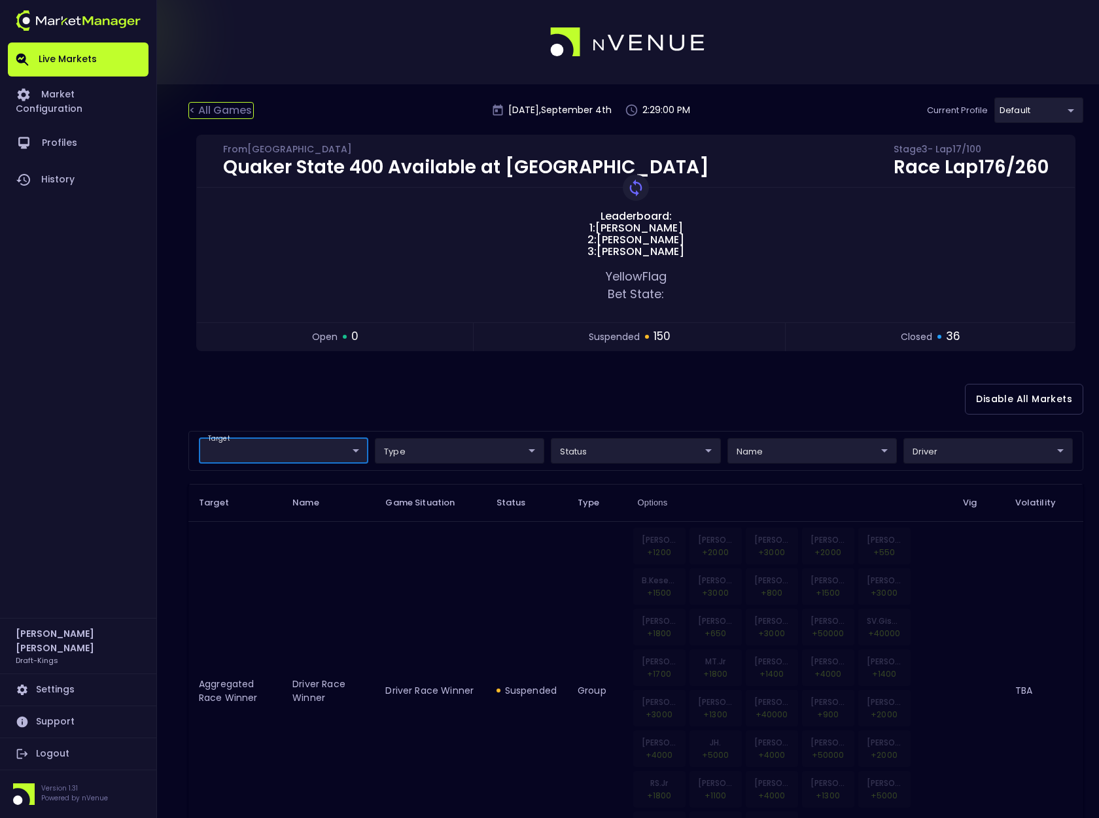
click at [226, 114] on div "< All Games" at bounding box center [220, 110] width 65 height 17
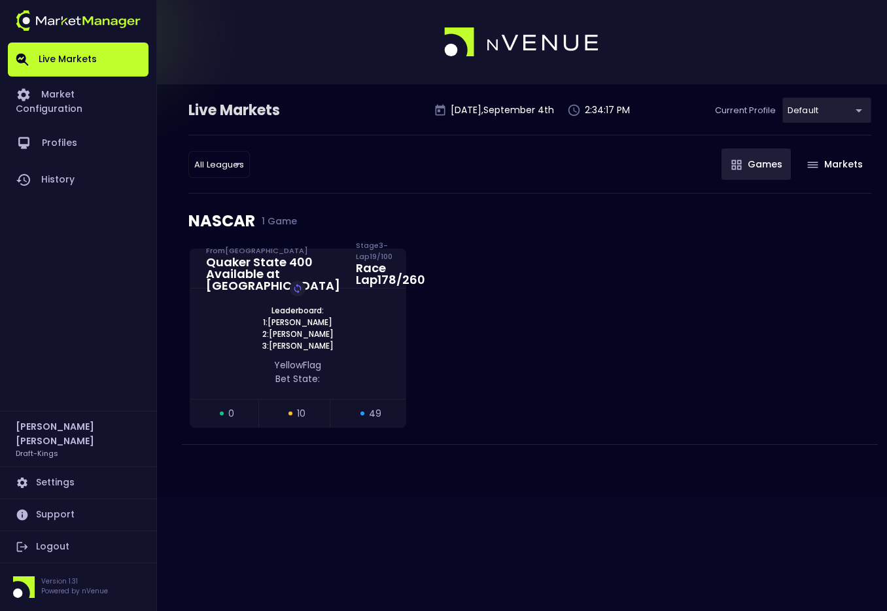
click at [45, 542] on link "Logout" at bounding box center [78, 546] width 141 height 31
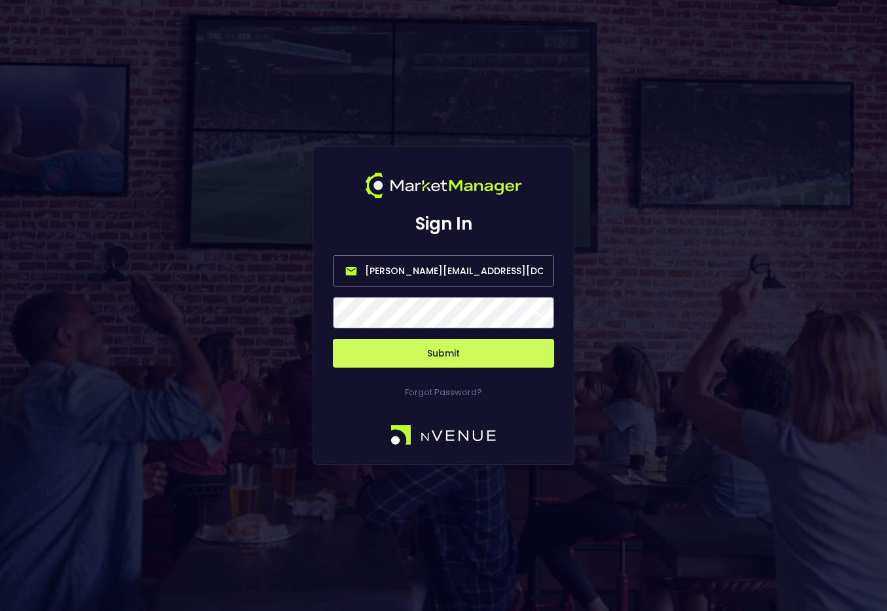
click at [432, 268] on input "[PERSON_NAME][EMAIL_ADDRESS][DOMAIN_NAME]" at bounding box center [443, 270] width 221 height 31
click at [440, 271] on input "[PERSON_NAME][EMAIL_ADDRESS][DOMAIN_NAME]" at bounding box center [443, 270] width 221 height 31
type input "[EMAIL_ADDRESS][DOMAIN_NAME]"
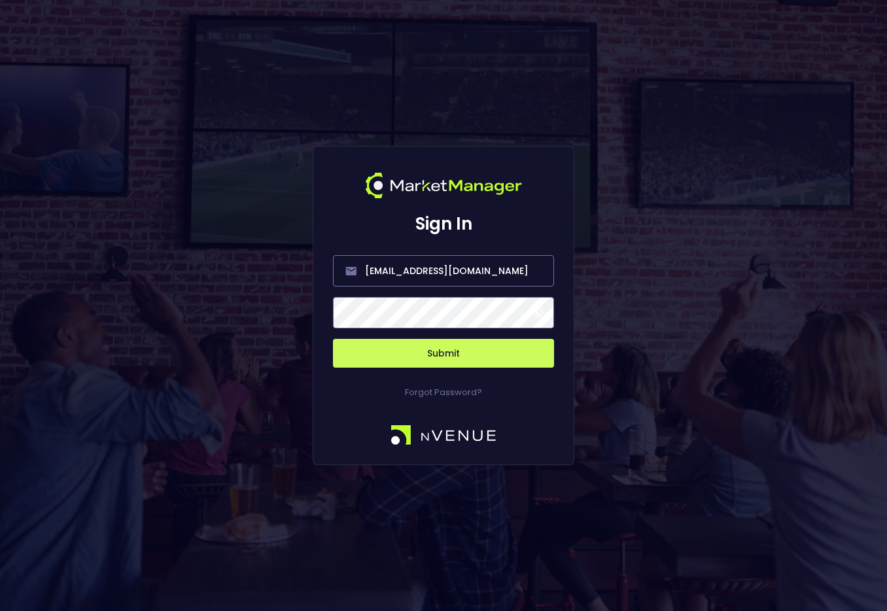
click at [539, 311] on span at bounding box center [538, 313] width 12 height 12
click at [470, 355] on button "Submit" at bounding box center [443, 353] width 221 height 29
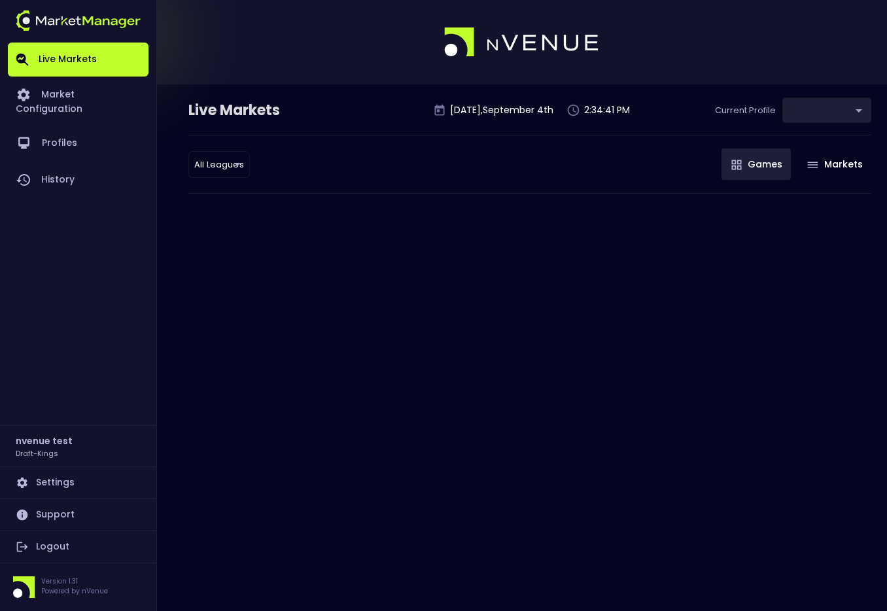
type input "9f4e1e3a-783d-4a9a-9f64-9edc5eb24e20"
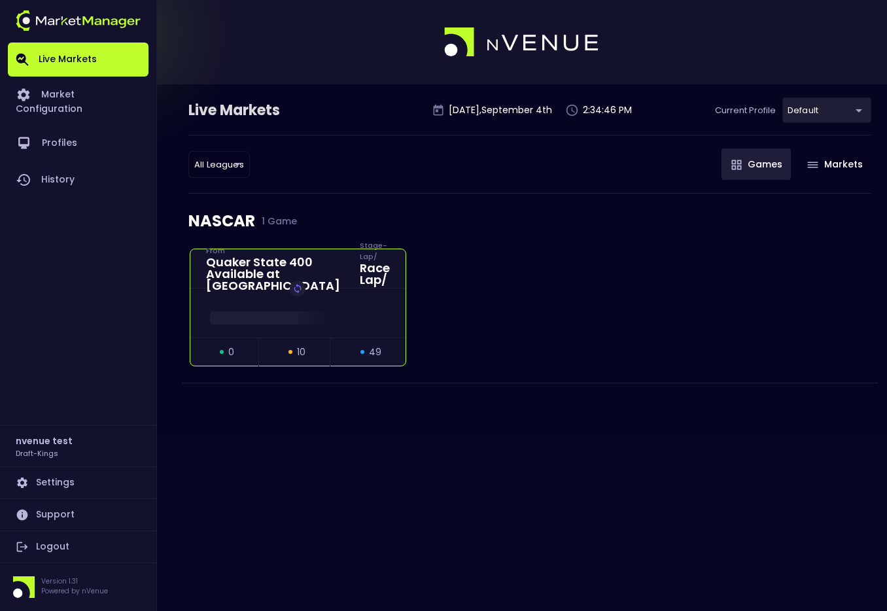
click at [362, 297] on div "Replay Game" at bounding box center [297, 312] width 215 height 49
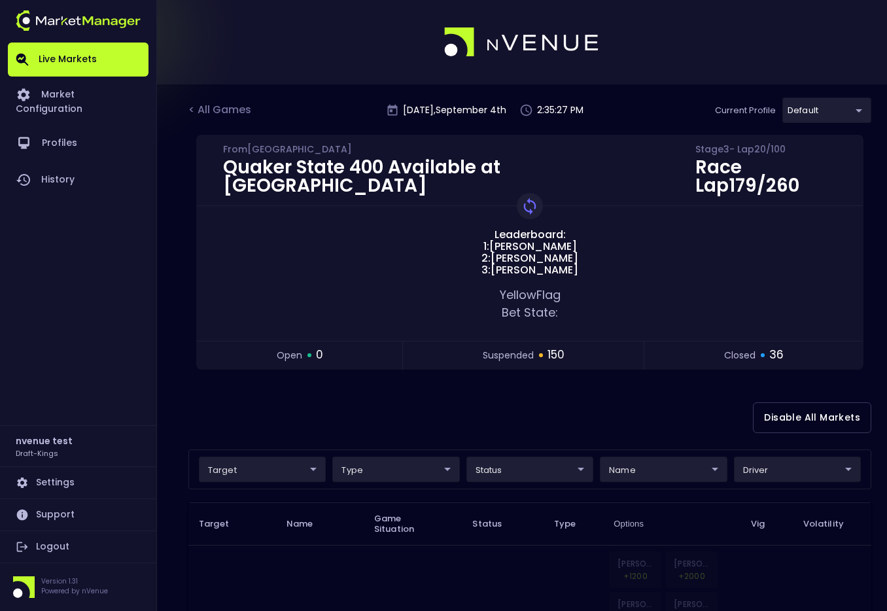
click at [226, 110] on div "< All Games" at bounding box center [220, 110] width 65 height 17
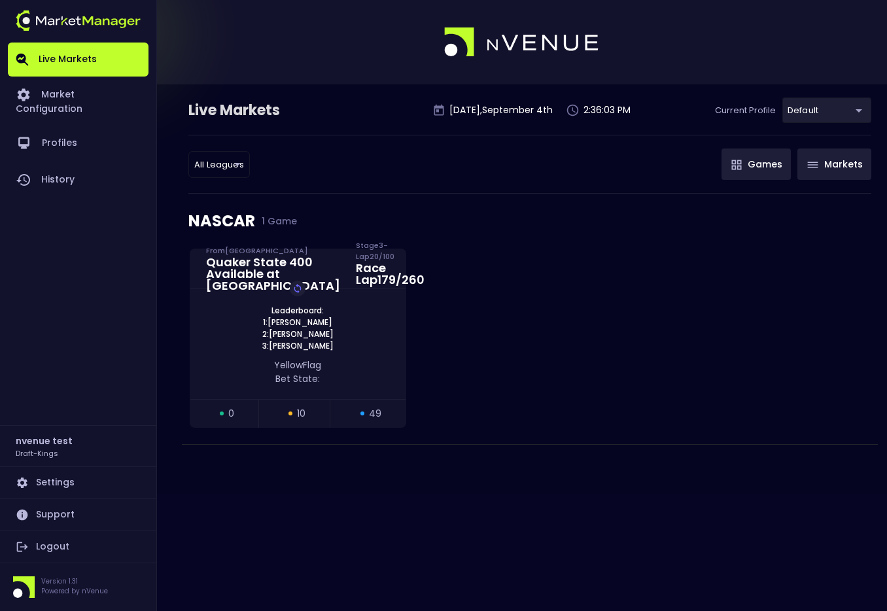
click at [843, 163] on button "Markets" at bounding box center [834, 163] width 74 height 31
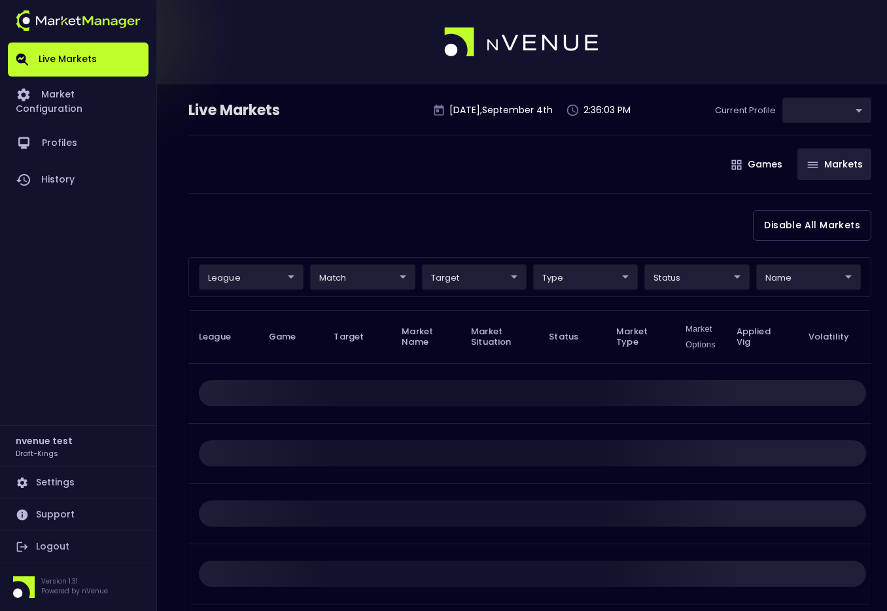
type input "9f4e1e3a-783d-4a9a-9f64-9edc5eb24e20"
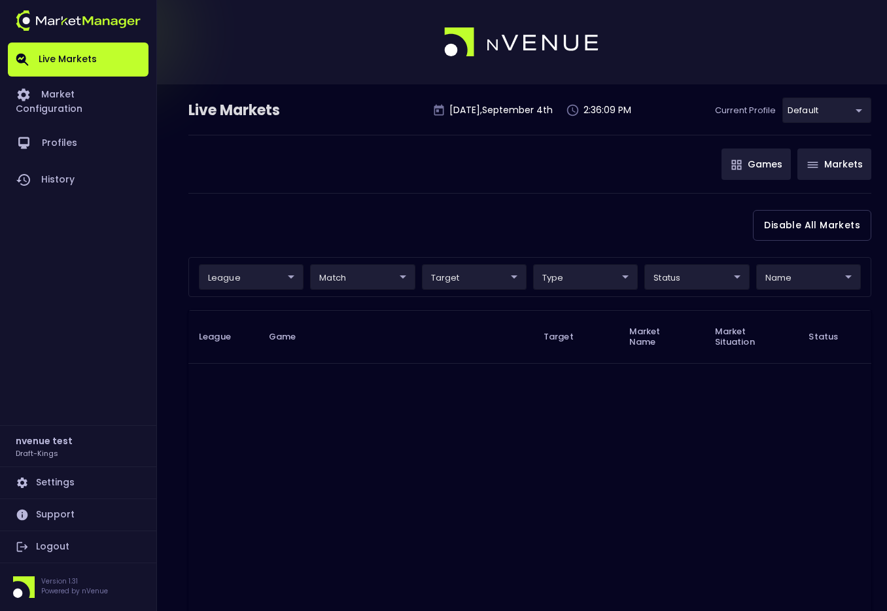
click at [761, 164] on button "Games" at bounding box center [755, 163] width 69 height 31
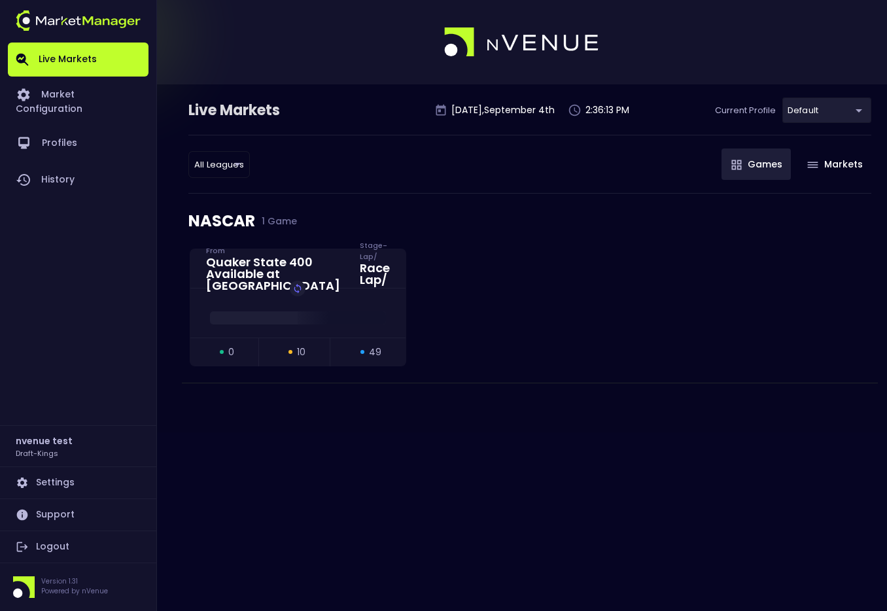
click at [819, 110] on body "Live Markets Market Configuration Profiles History nvenue test Draft-Kings Sett…" at bounding box center [443, 305] width 887 height 611
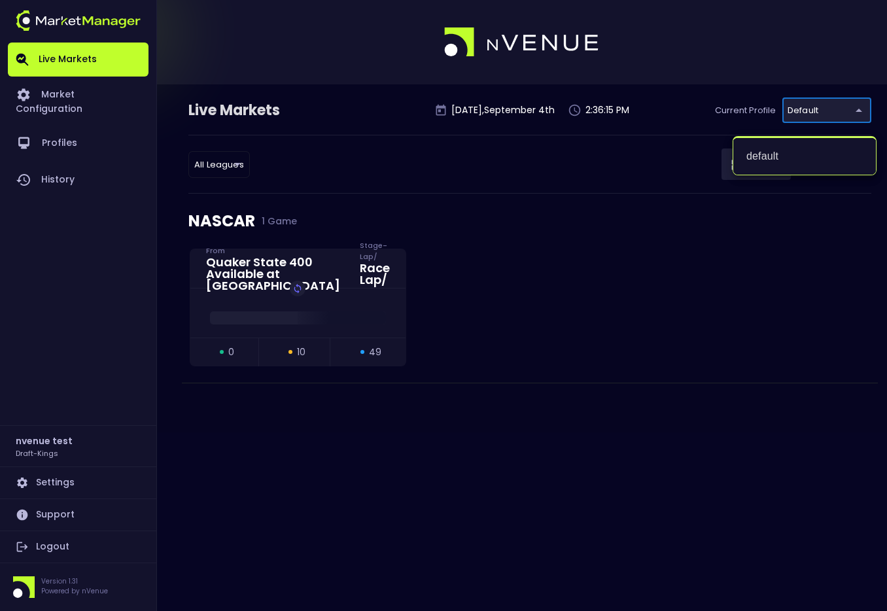
click at [650, 186] on div at bounding box center [443, 305] width 887 height 611
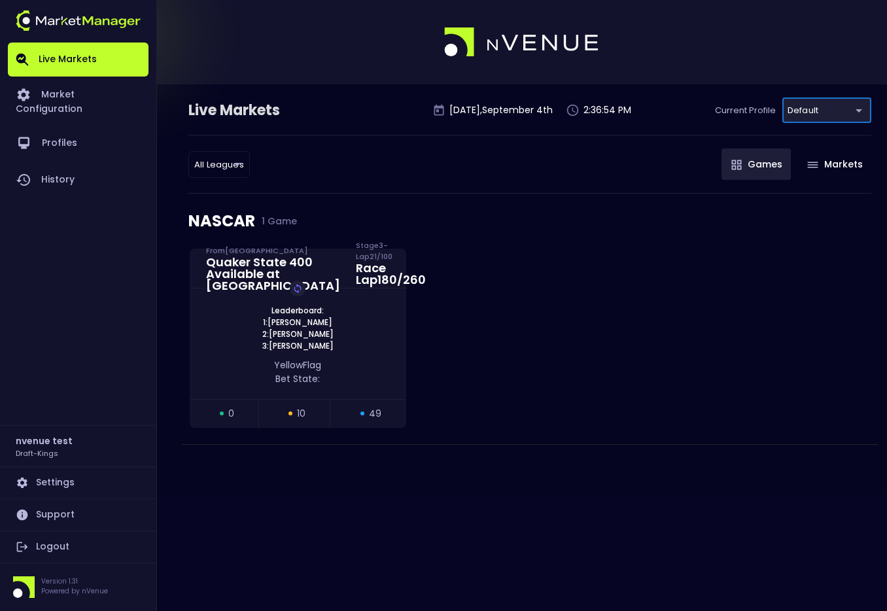
click at [57, 546] on link "Logout" at bounding box center [78, 546] width 141 height 31
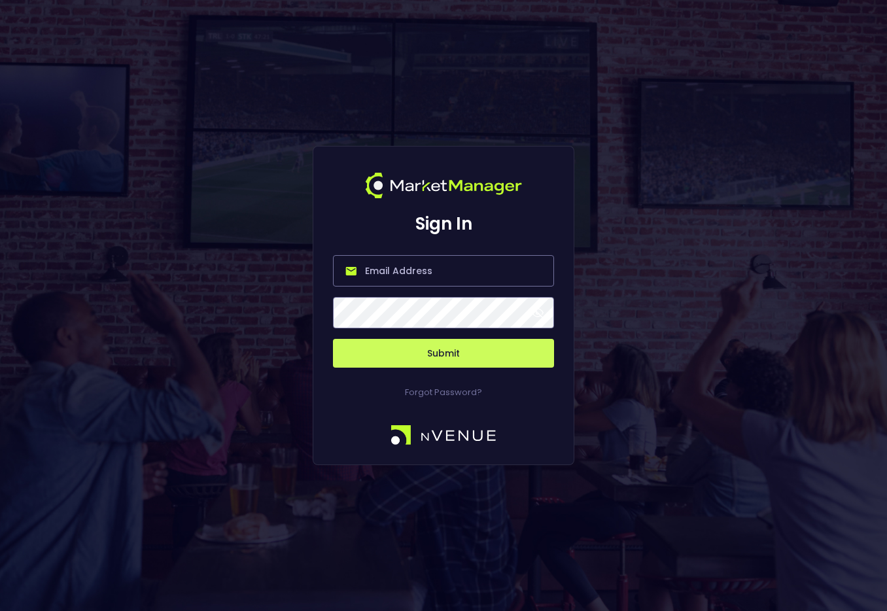
type input "[PERSON_NAME][EMAIL_ADDRESS][DOMAIN_NAME]"
